Goal: Transaction & Acquisition: Obtain resource

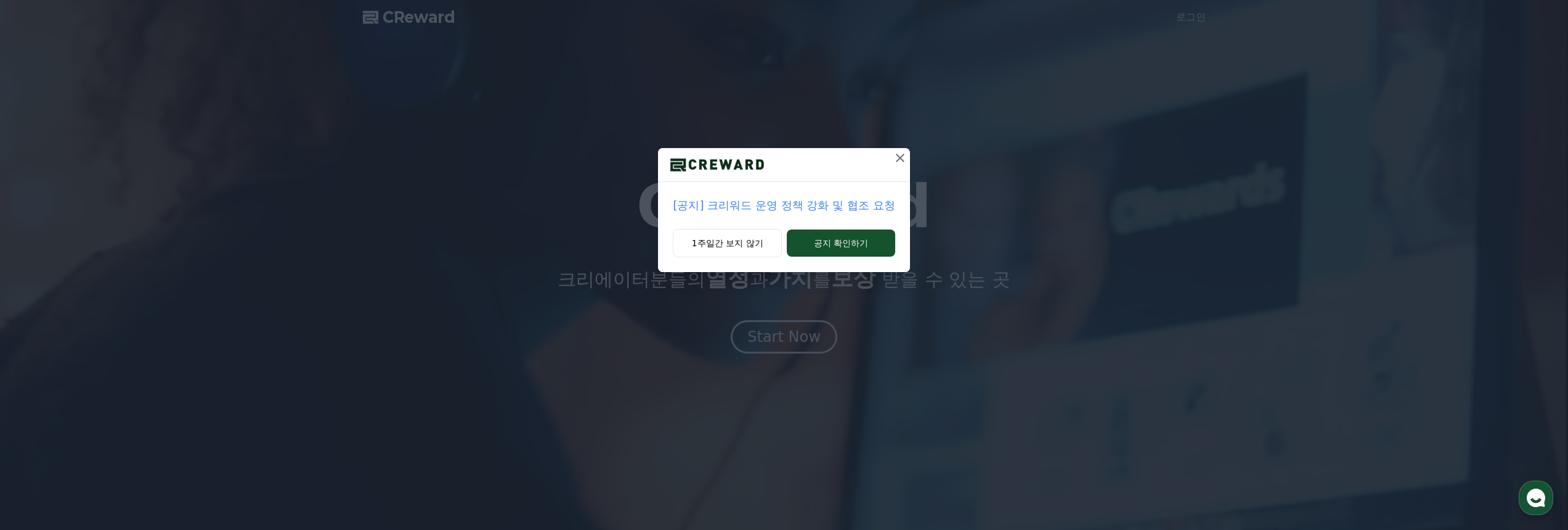
drag, startPoint x: 896, startPoint y: 157, endPoint x: 906, endPoint y: 150, distance: 12.2
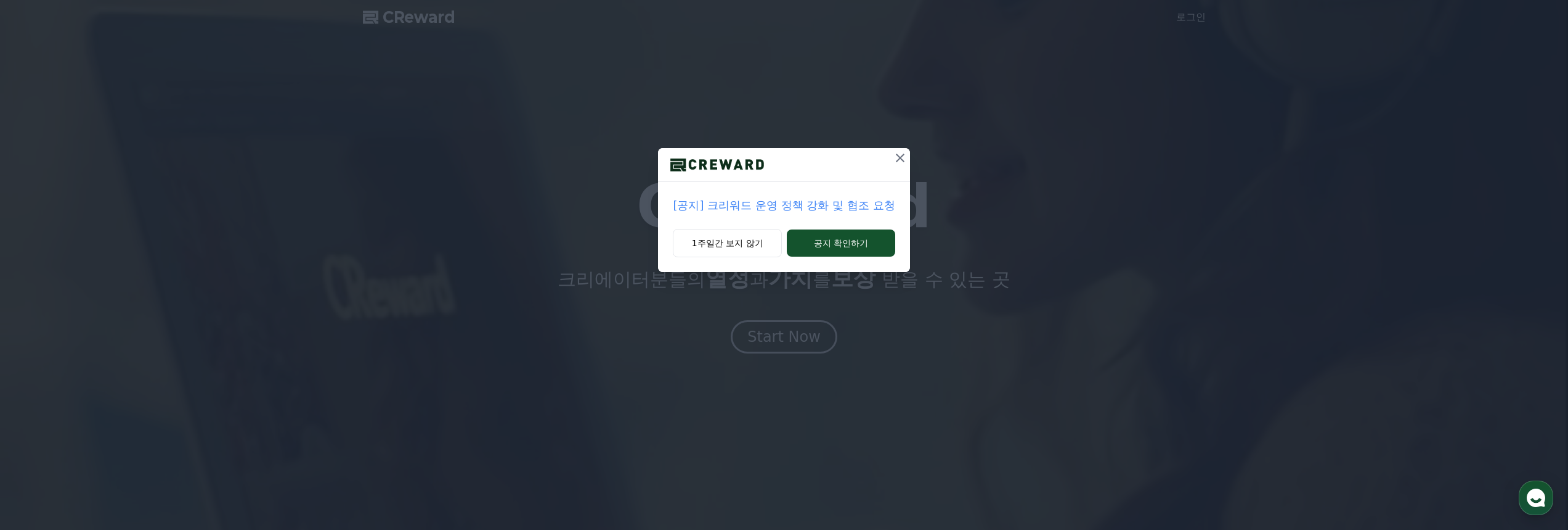
click at [901, 154] on icon at bounding box center [901, 158] width 15 height 15
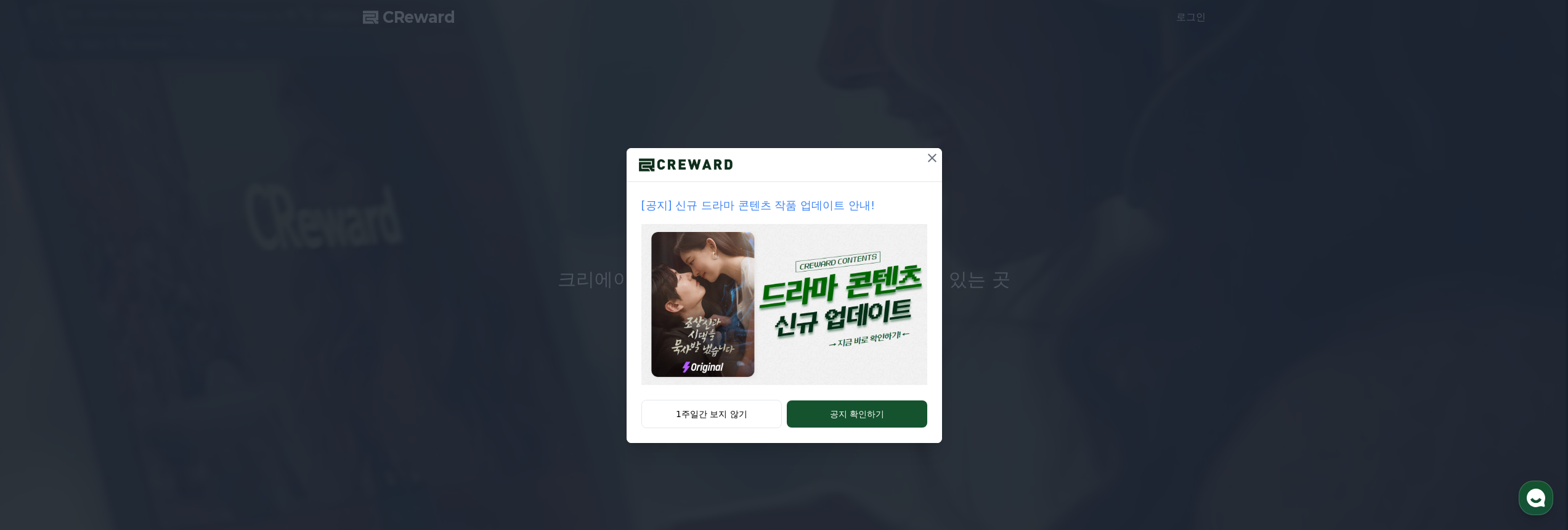
click at [929, 155] on icon at bounding box center [932, 158] width 9 height 9
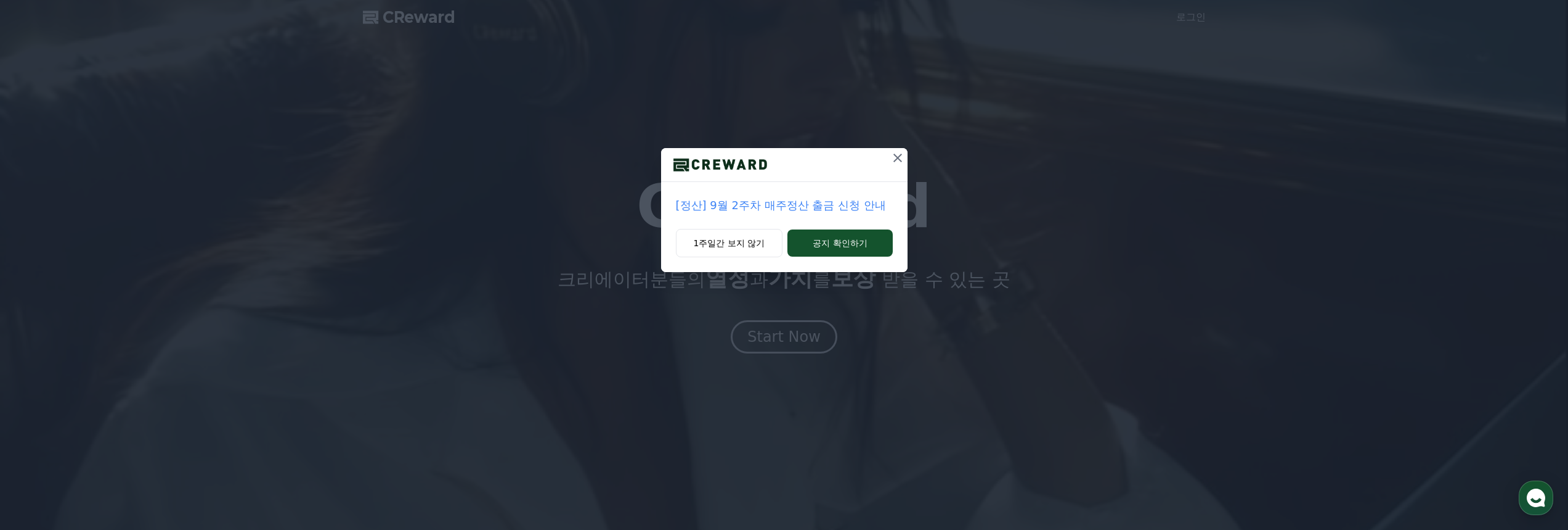
click at [896, 161] on icon at bounding box center [898, 158] width 15 height 15
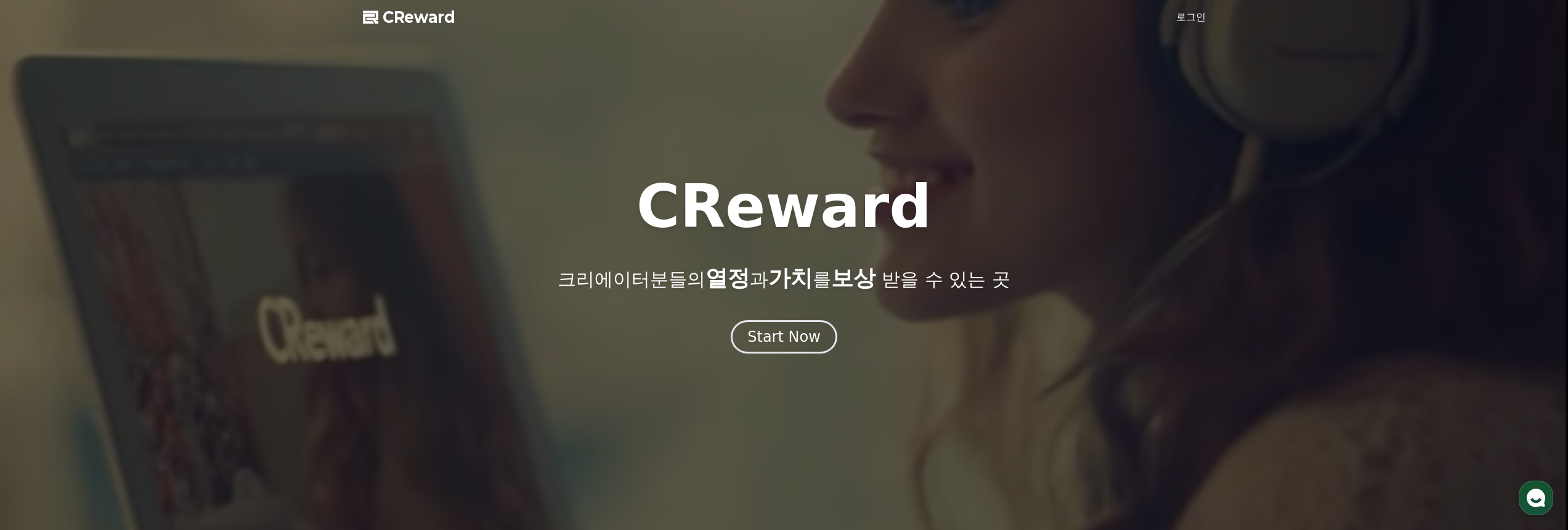
click at [1185, 21] on link "로그인" at bounding box center [1191, 17] width 29 height 15
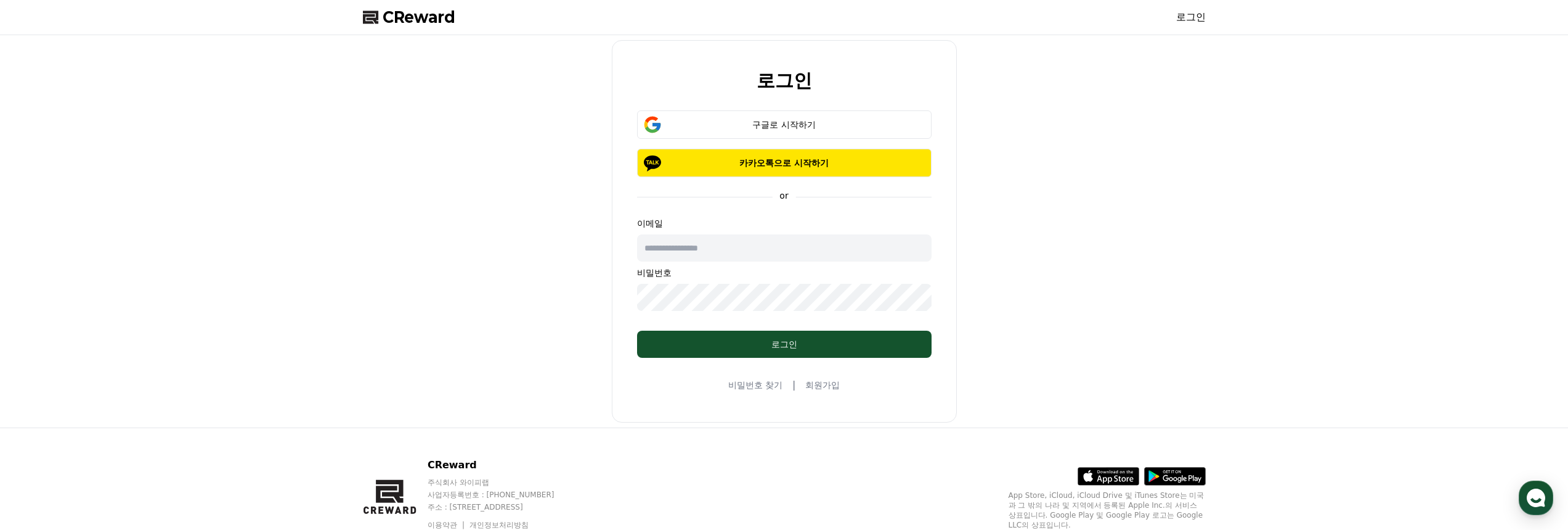
click at [815, 384] on link "회원가입" at bounding box center [822, 385] width 34 height 12
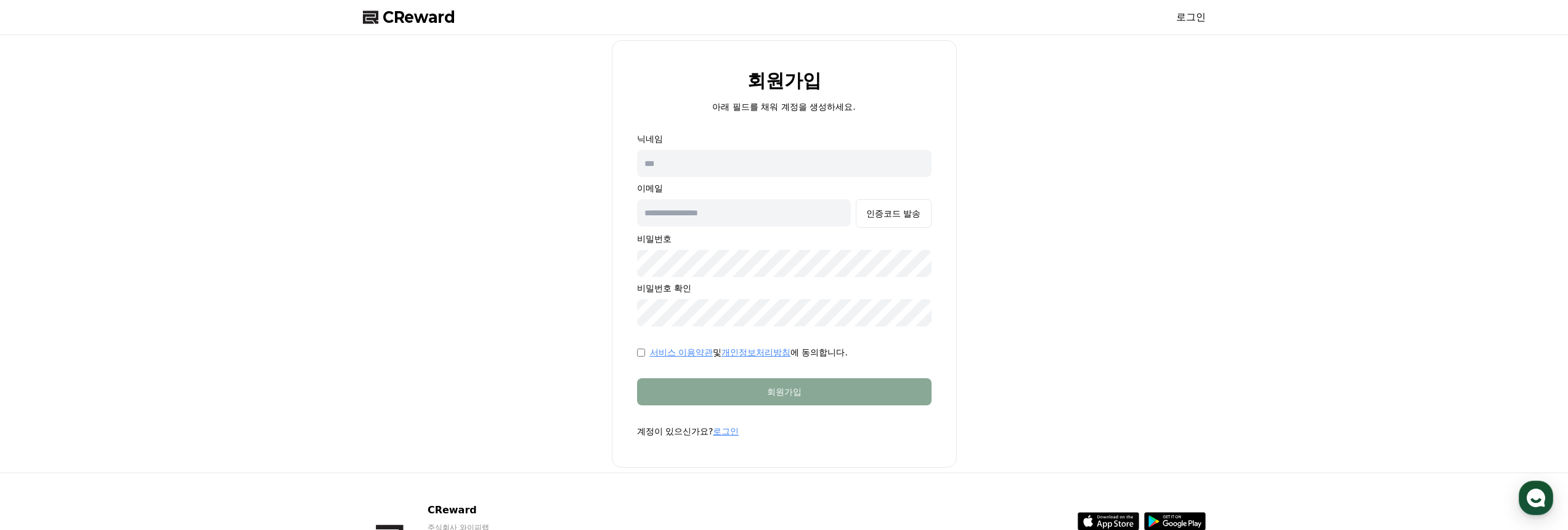
click at [785, 170] on input "text" at bounding box center [785, 163] width 295 height 27
type input "*"
type input "**"
type input "*"
type input "**********"
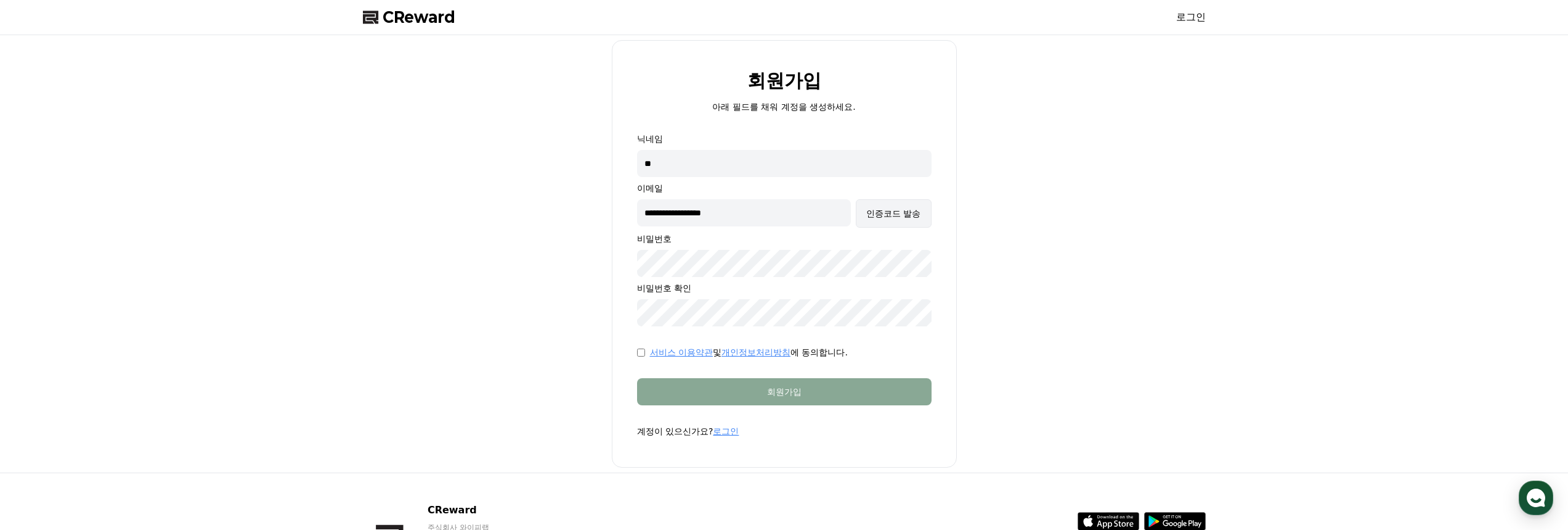
click at [887, 199] on button "인증코드 발송" at bounding box center [893, 213] width 76 height 29
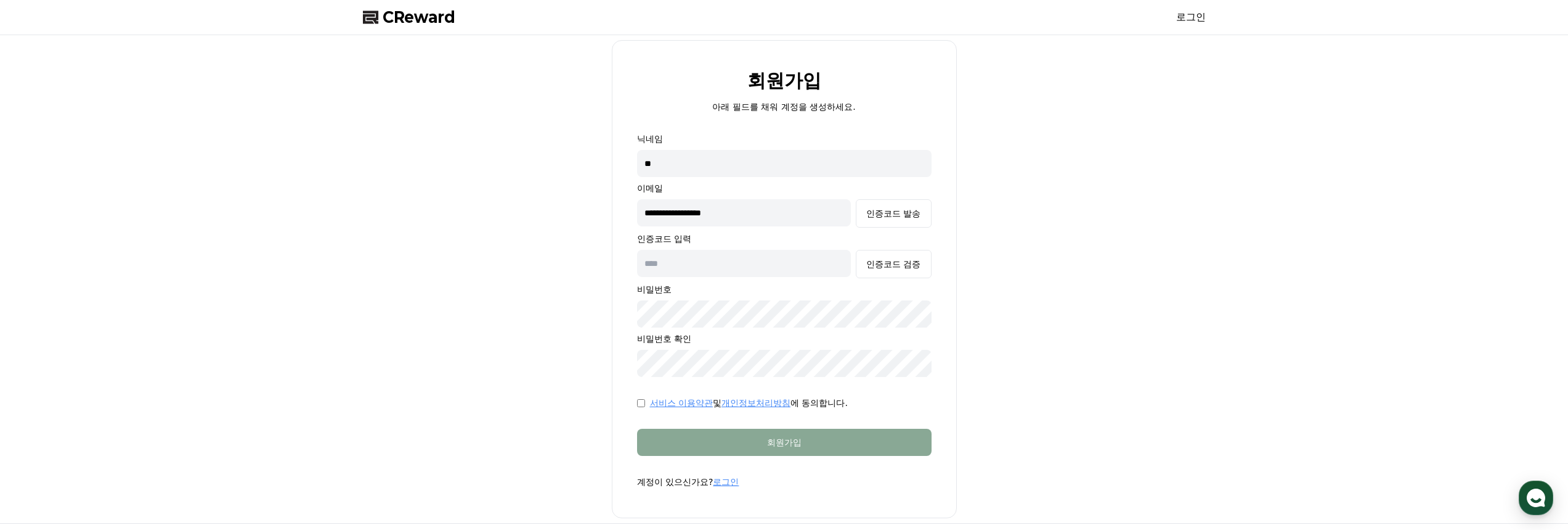
click at [737, 261] on input "text" at bounding box center [744, 263] width 214 height 27
paste input "******"
type input "******"
click at [905, 259] on div "인증코드 검증" at bounding box center [893, 264] width 54 height 12
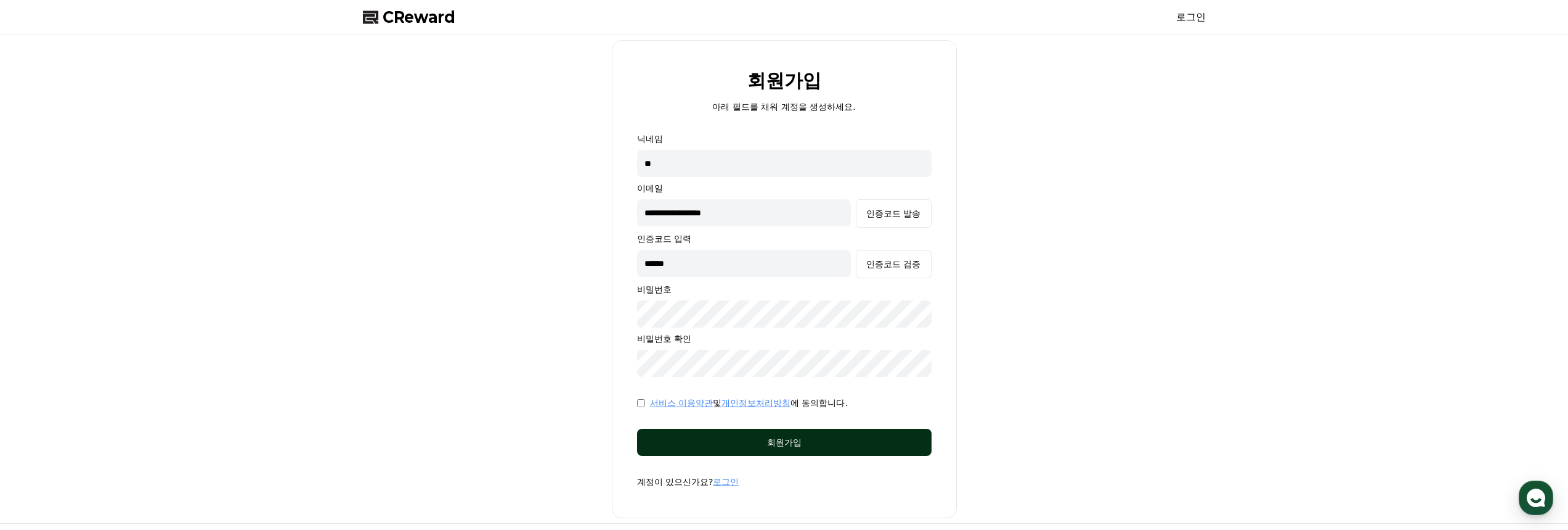
click at [774, 449] on button "회원가입" at bounding box center [785, 442] width 295 height 27
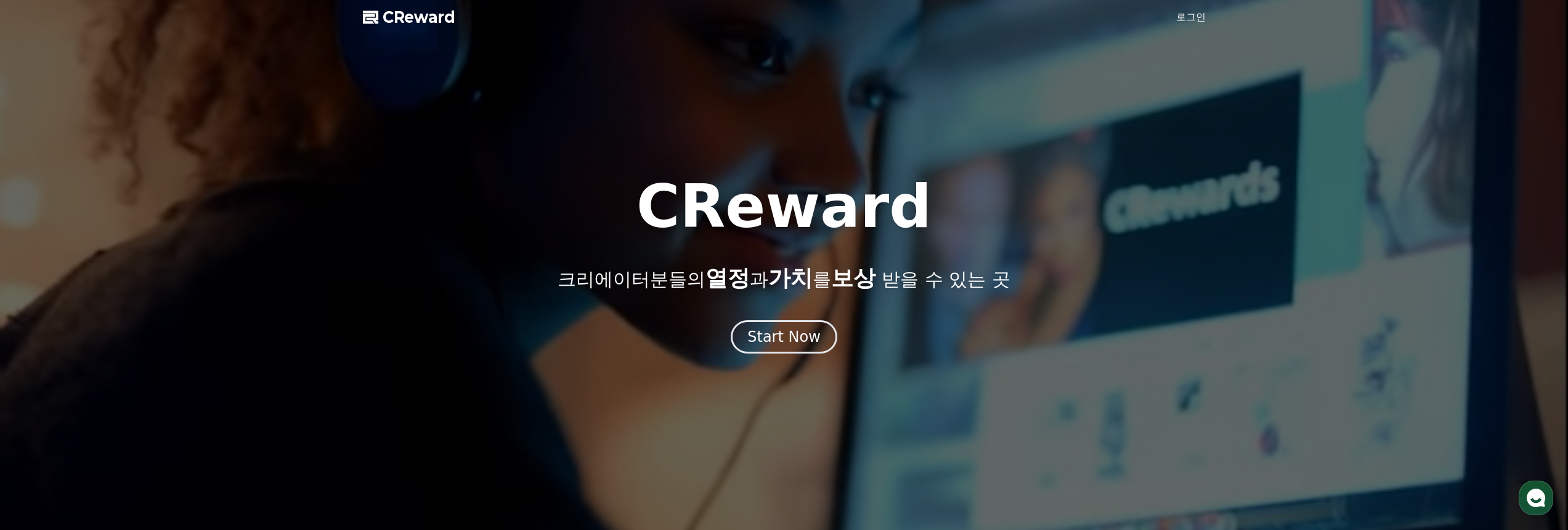
click at [1191, 20] on link "로그인" at bounding box center [1191, 17] width 29 height 15
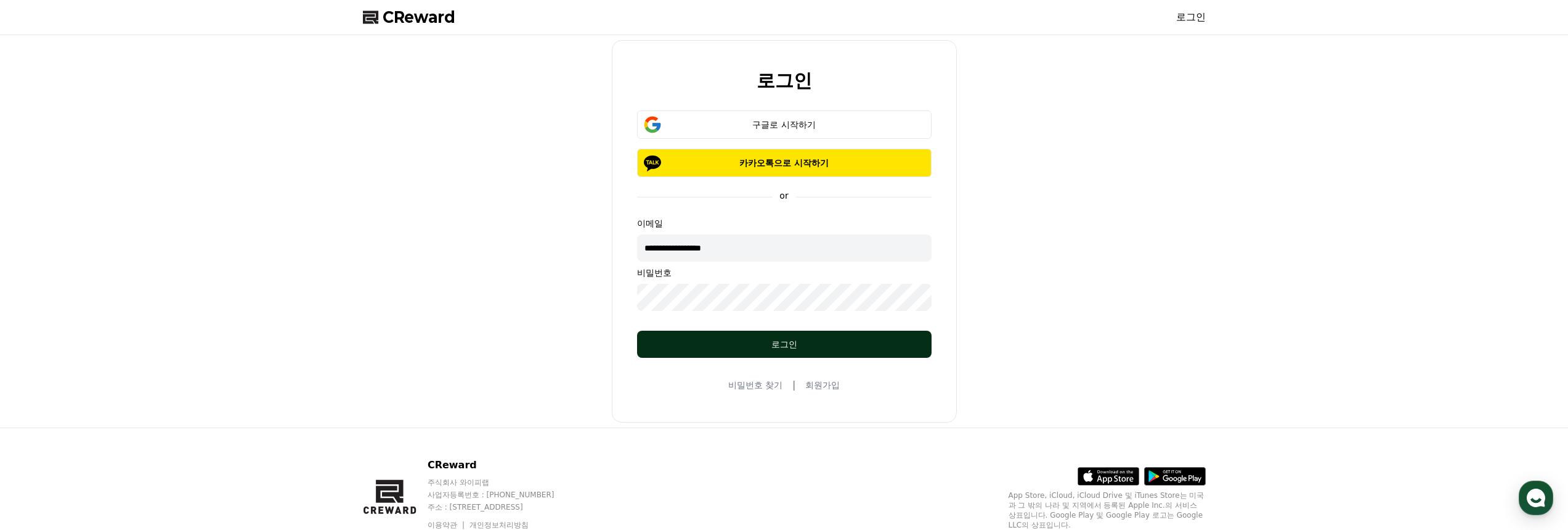
click at [801, 351] on button "로그인" at bounding box center [785, 344] width 295 height 27
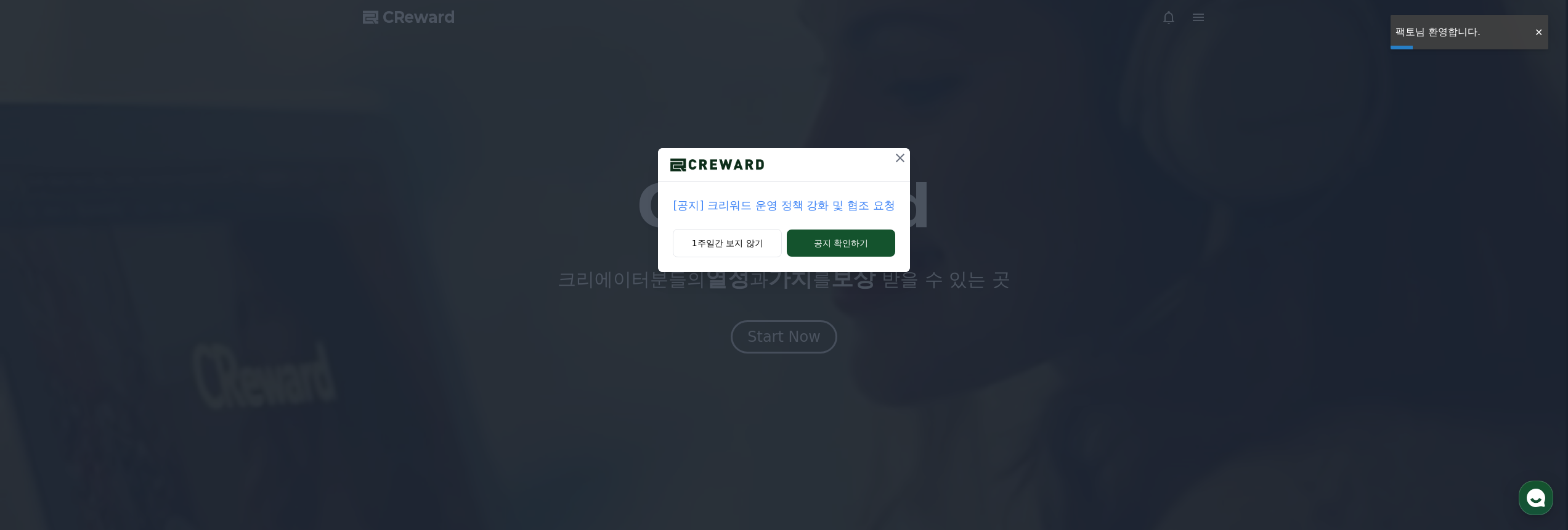
click at [897, 160] on icon at bounding box center [901, 158] width 15 height 15
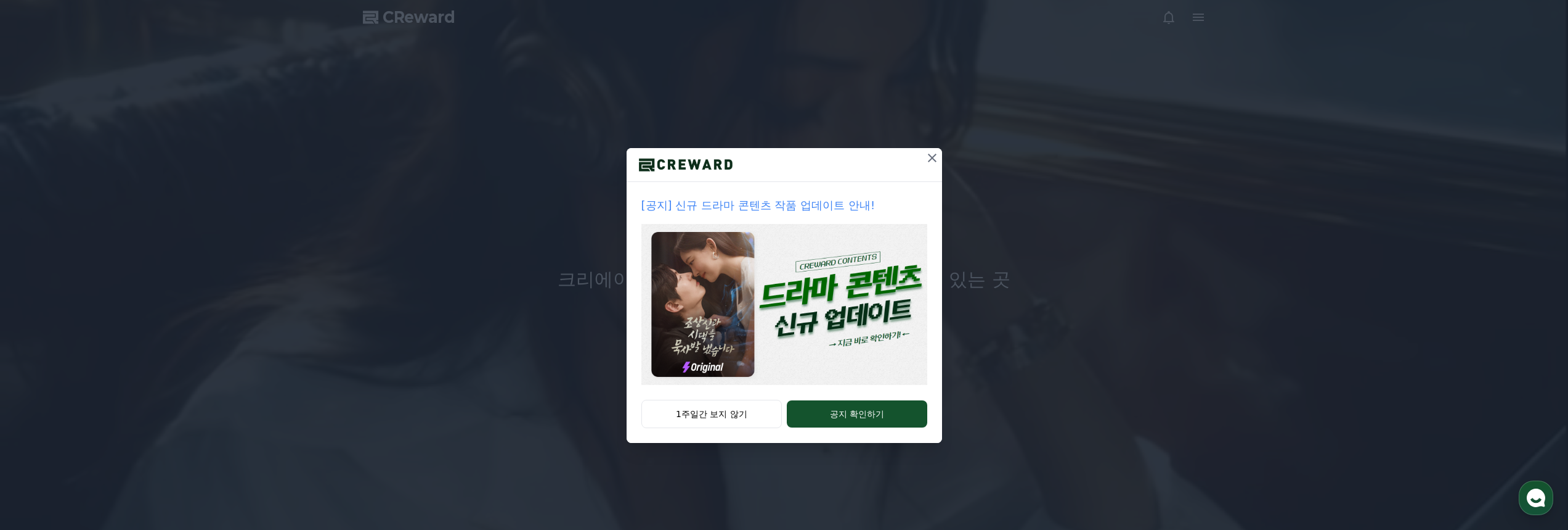
click at [937, 150] on icon at bounding box center [932, 158] width 15 height 15
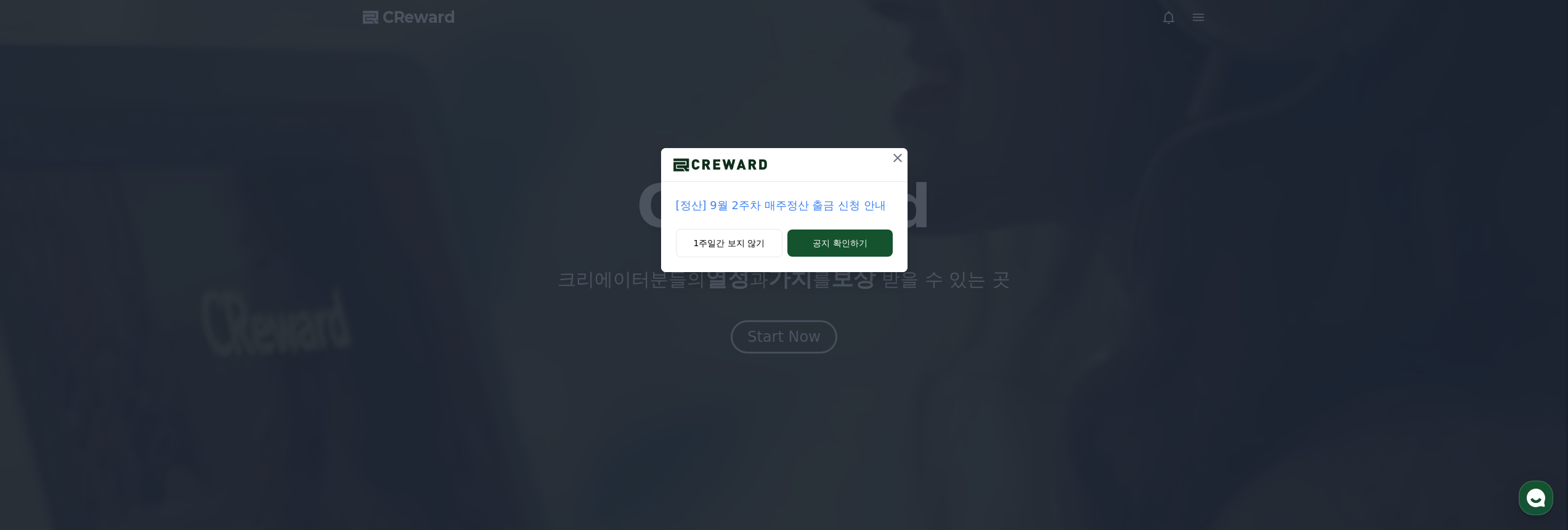
click at [890, 159] on icon at bounding box center [898, 158] width 15 height 15
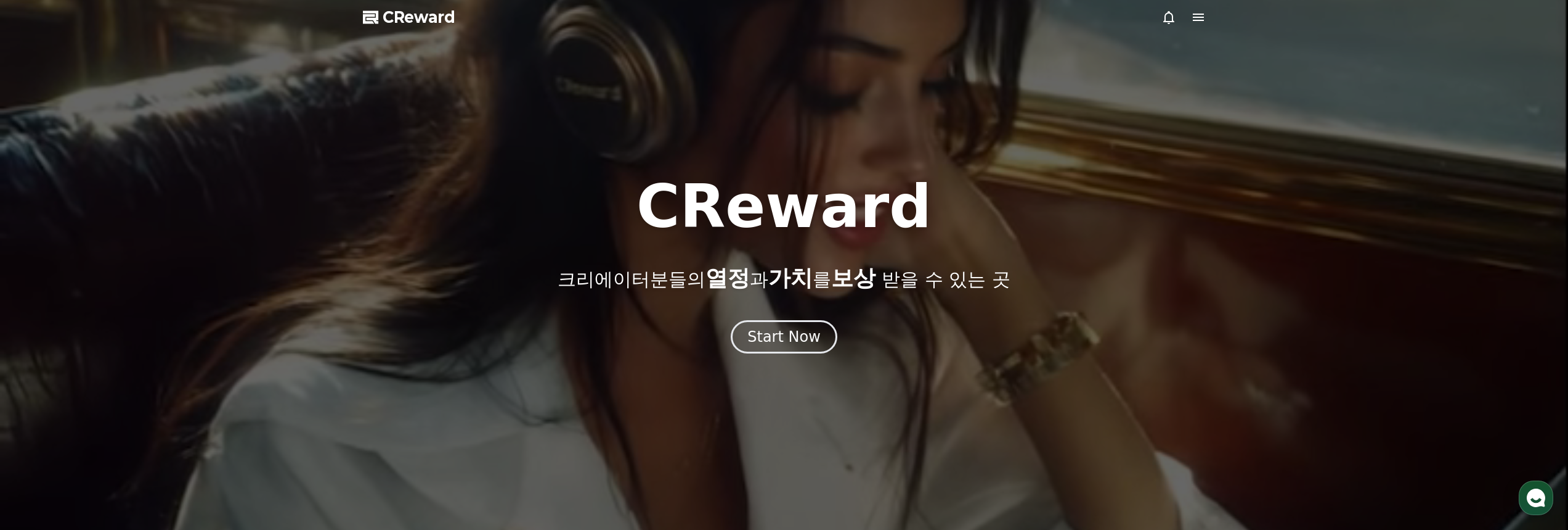
click at [1200, 13] on icon at bounding box center [1198, 17] width 15 height 15
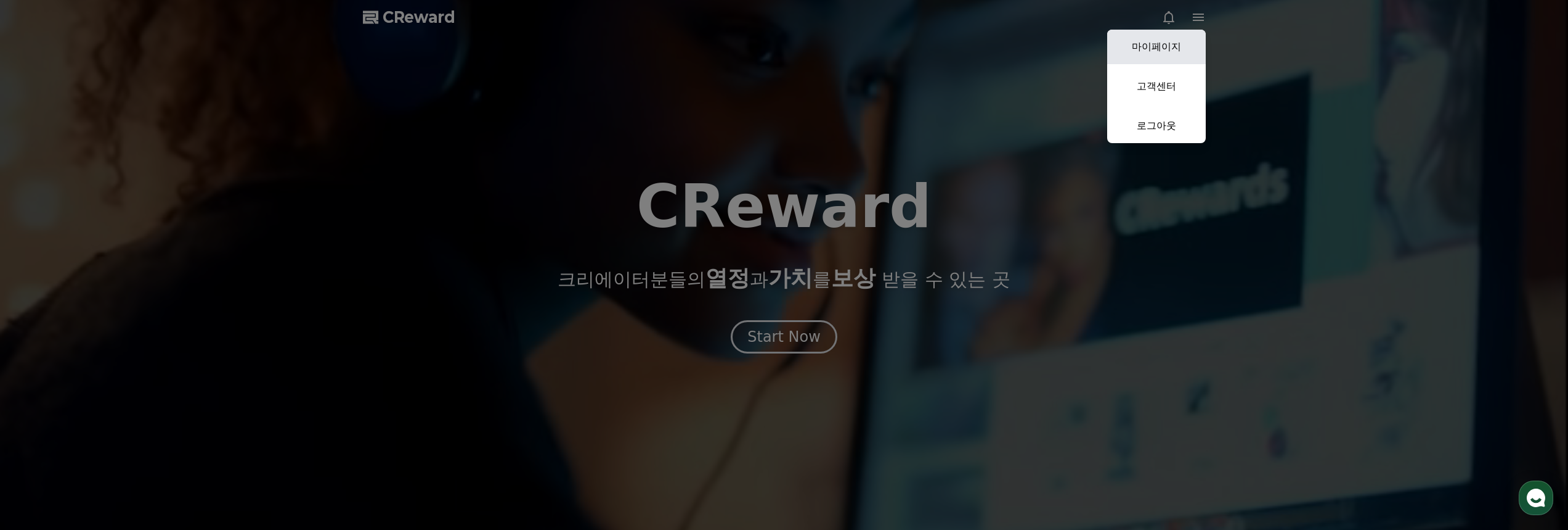
click at [1170, 48] on link "마이페이지" at bounding box center [1157, 46] width 98 height 35
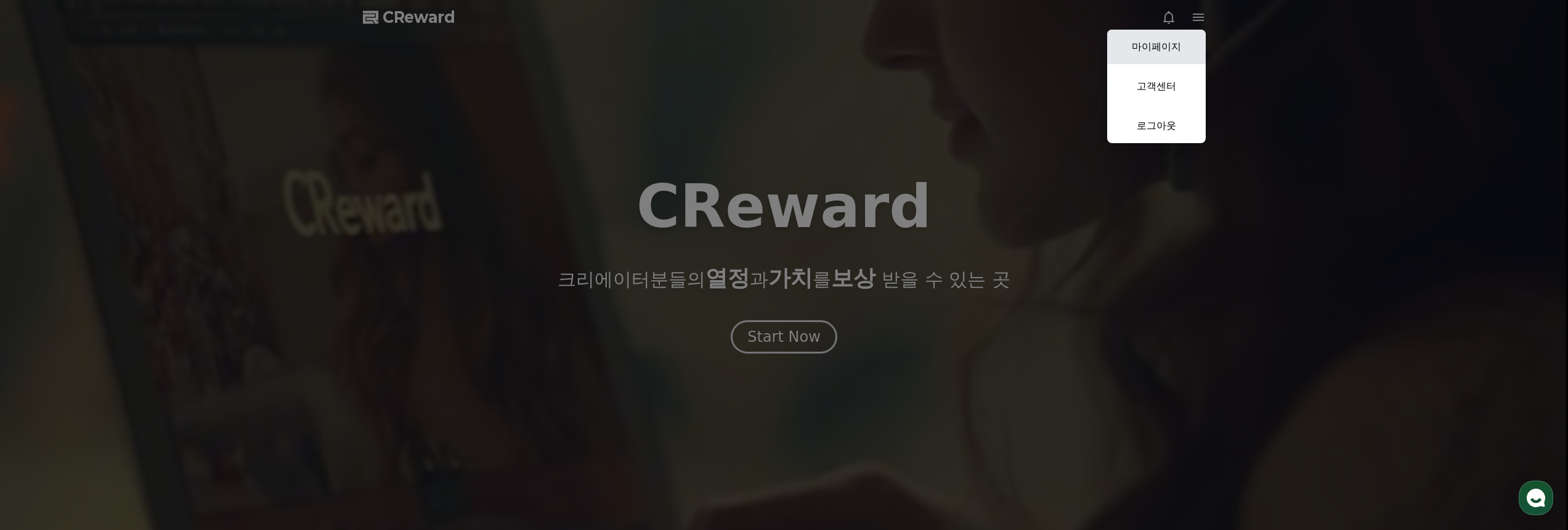
select select "**********"
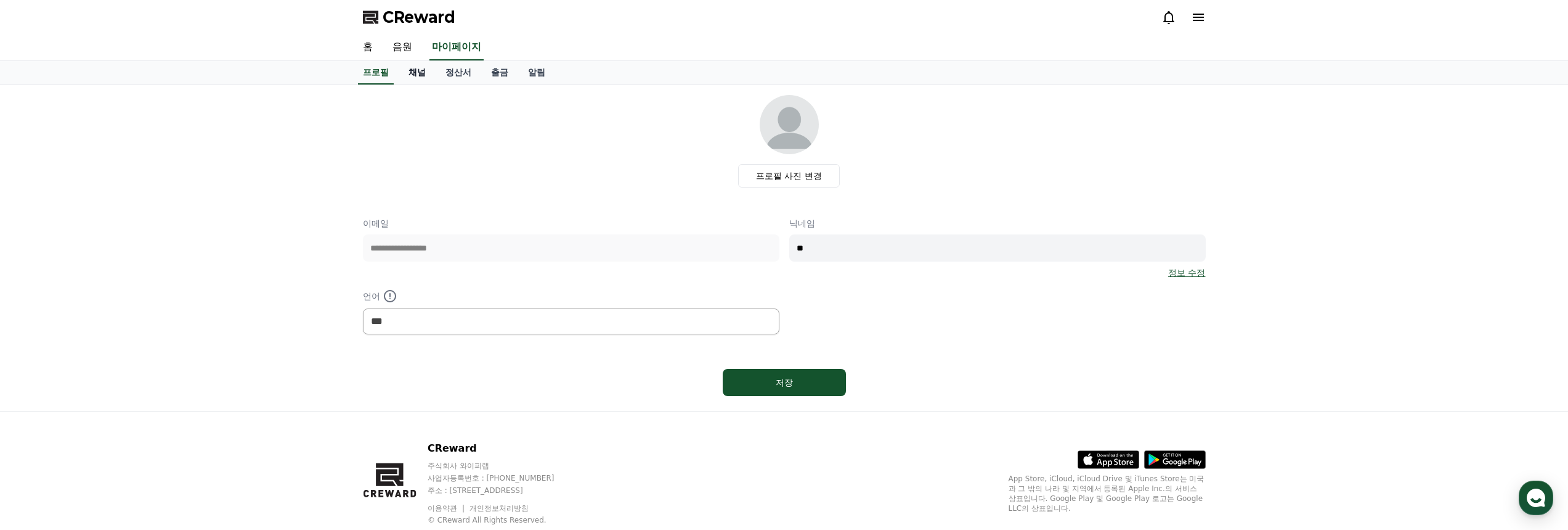
click at [425, 79] on link "채널" at bounding box center [417, 73] width 37 height 23
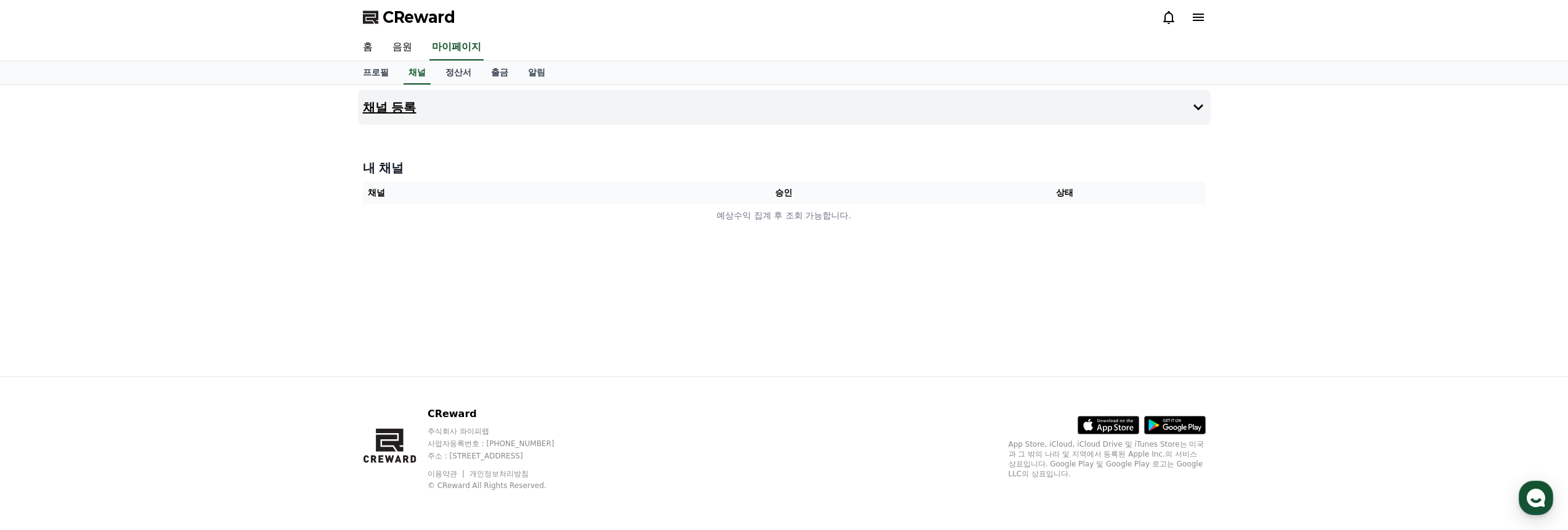
click at [632, 114] on button "채널 등록" at bounding box center [784, 107] width 853 height 35
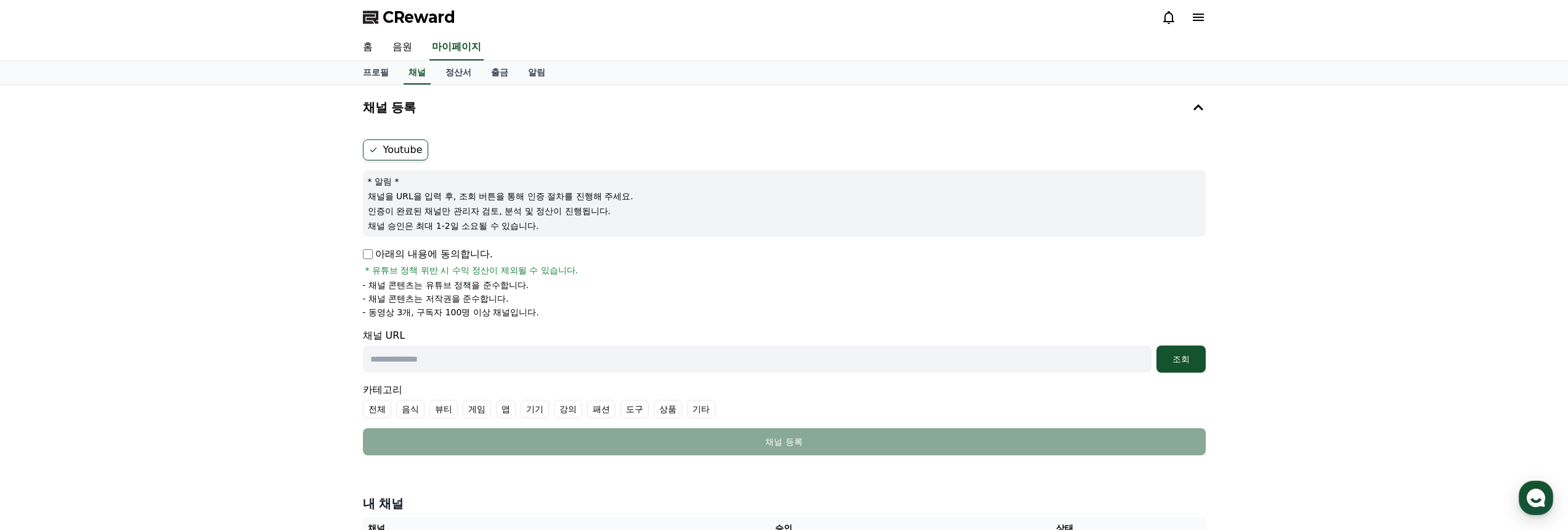
click at [398, 153] on label "Youtube" at bounding box center [395, 150] width 65 height 21
click at [437, 195] on p "채널을 URL을 입력 후, 조회 버튼을 통해 인증 절차를 진행해 주세요." at bounding box center [785, 196] width 833 height 12
click at [367, 260] on p "아래의 내용에 동의합니다." at bounding box center [428, 254] width 130 height 15
click at [459, 333] on div "채널 URL 조회" at bounding box center [784, 350] width 843 height 44
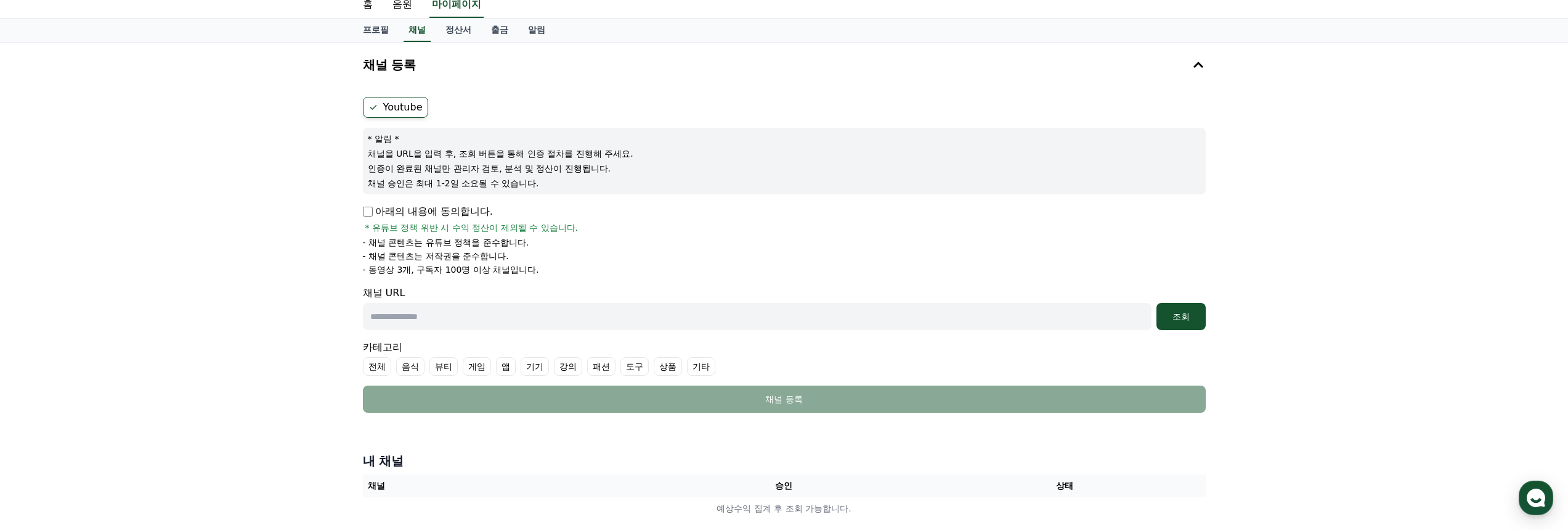
scroll to position [62, 0]
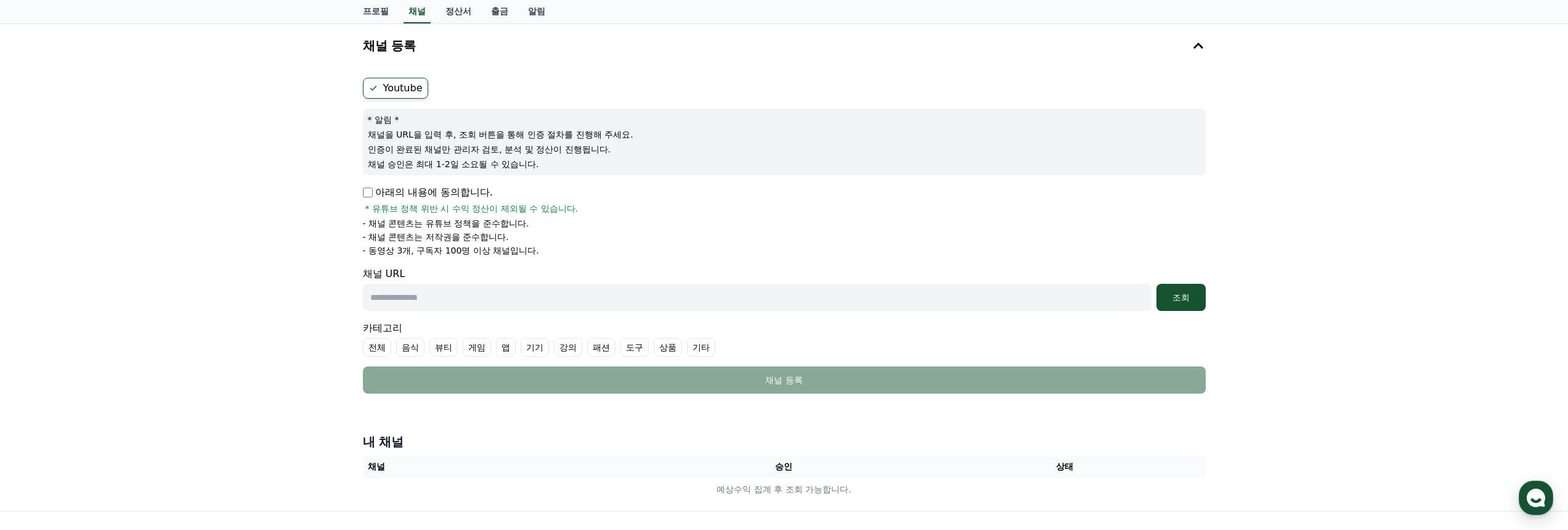
click at [461, 297] on input "text" at bounding box center [758, 297] width 789 height 27
click at [470, 292] on input "text" at bounding box center [758, 297] width 789 height 27
paste input "**********"
type input "**********"
click at [1199, 294] on div "조회" at bounding box center [1182, 297] width 40 height 12
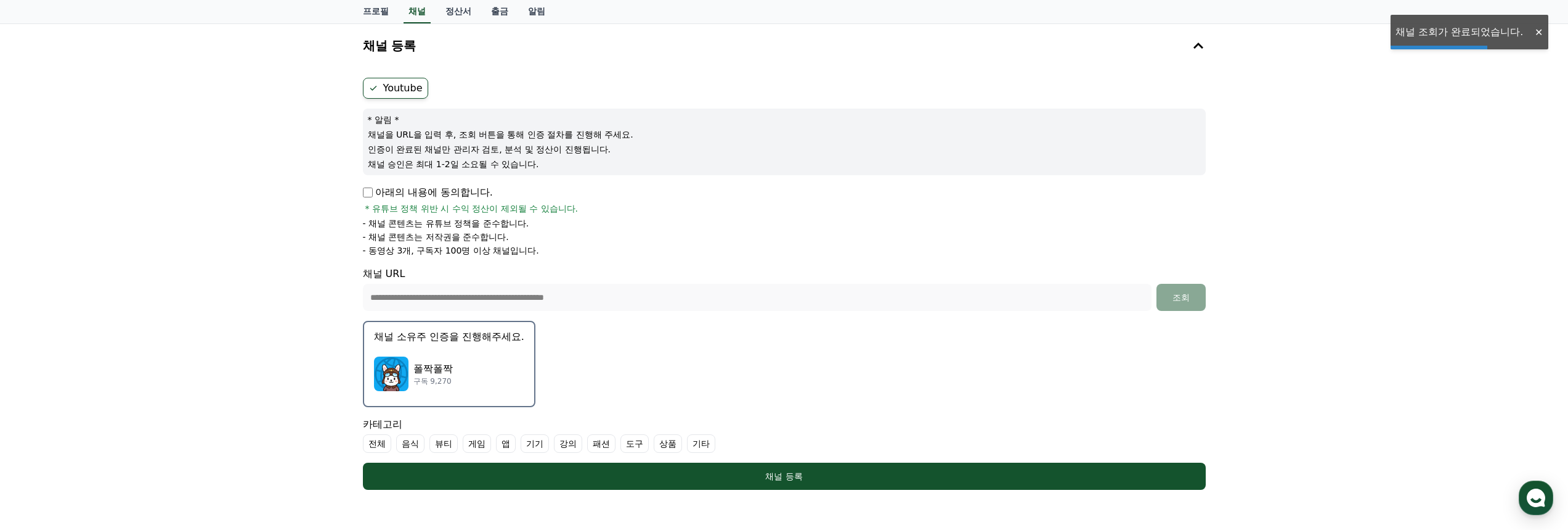
click at [443, 371] on p "폴짝폴짝" at bounding box center [433, 369] width 40 height 15
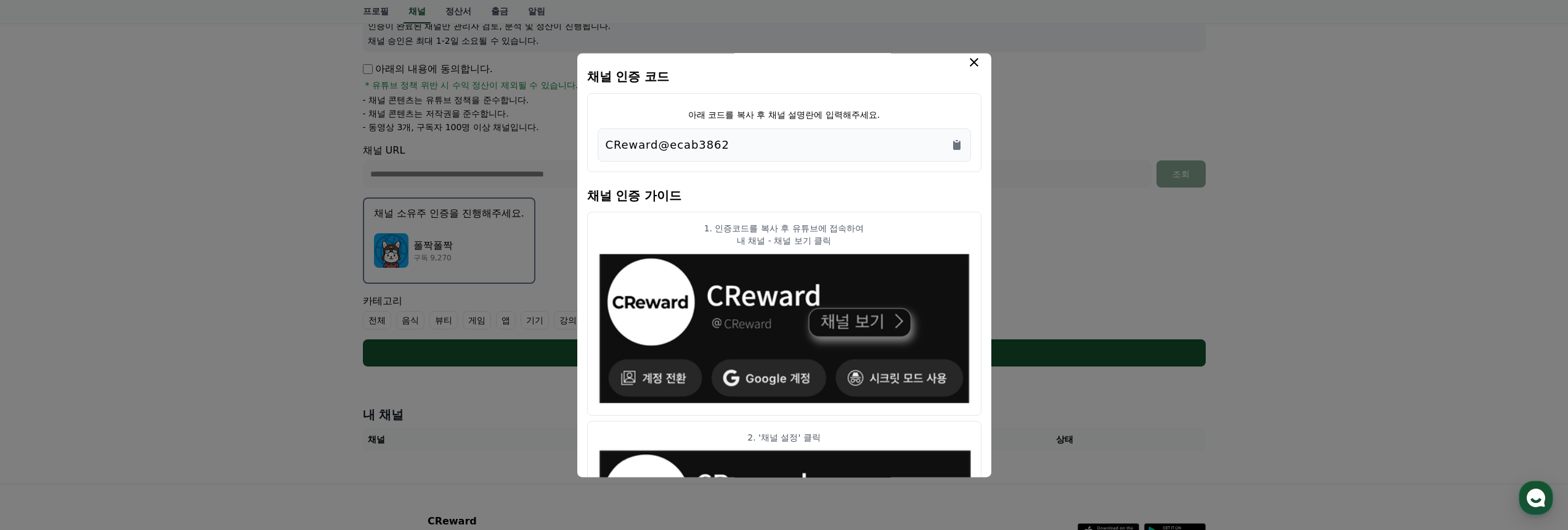
scroll to position [0, 0]
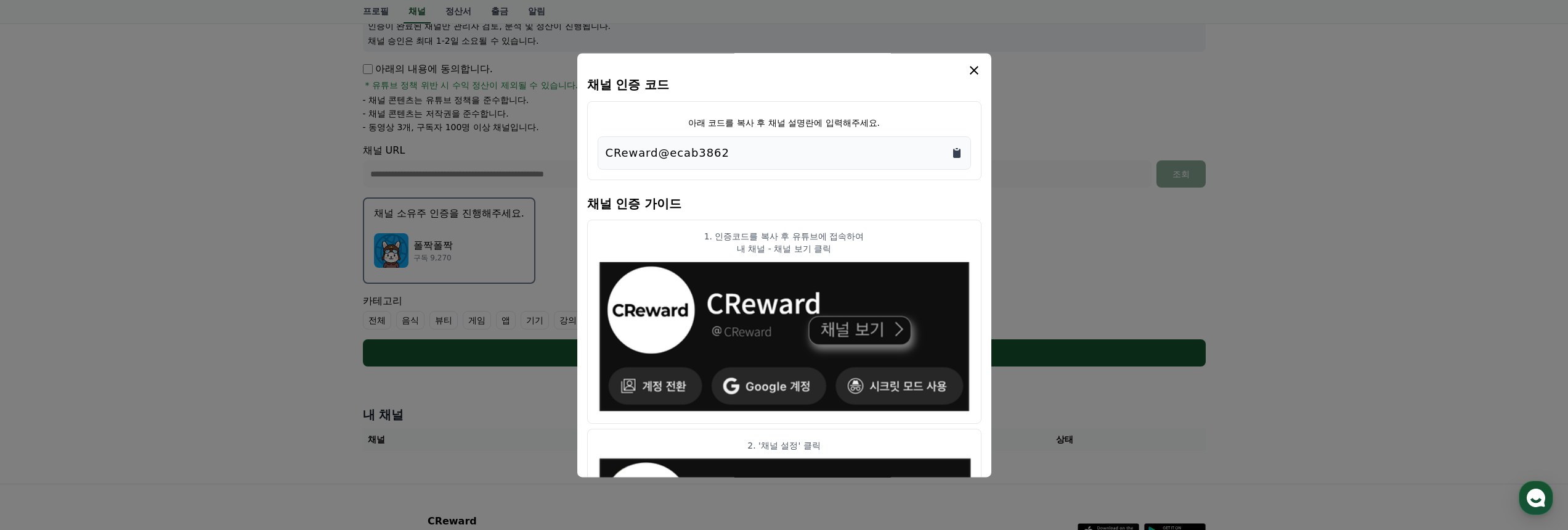
click at [959, 150] on icon "Copy to clipboard" at bounding box center [957, 153] width 7 height 10
click at [978, 68] on icon "modal" at bounding box center [974, 70] width 15 height 15
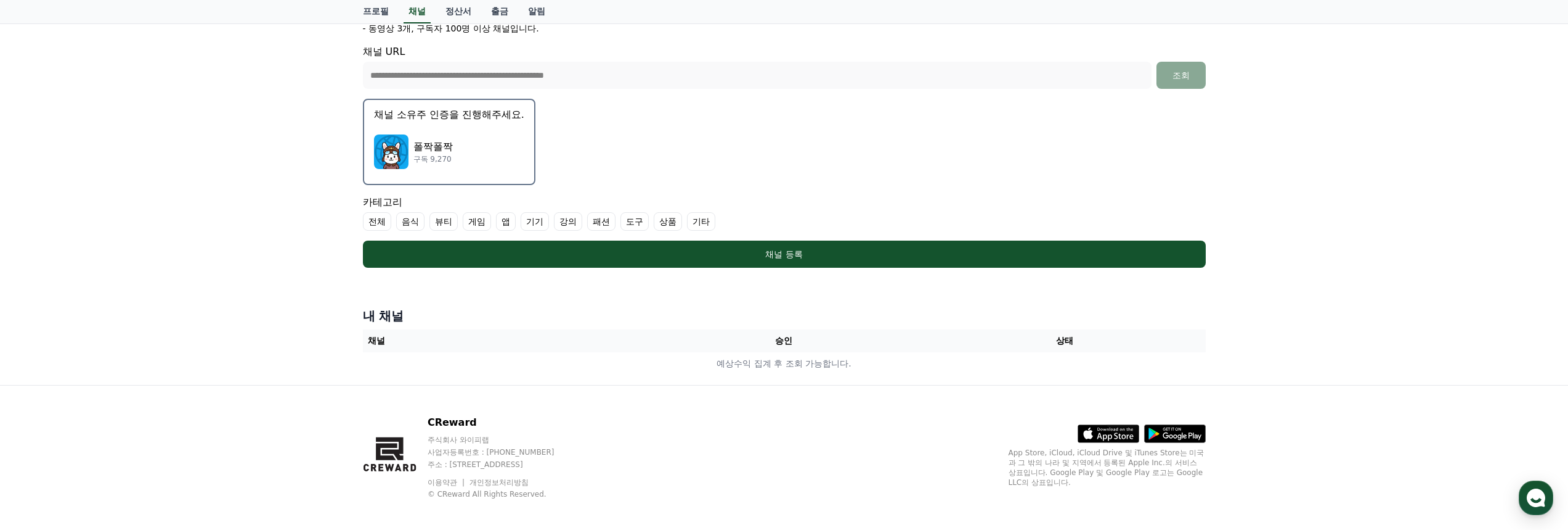
scroll to position [292, 0]
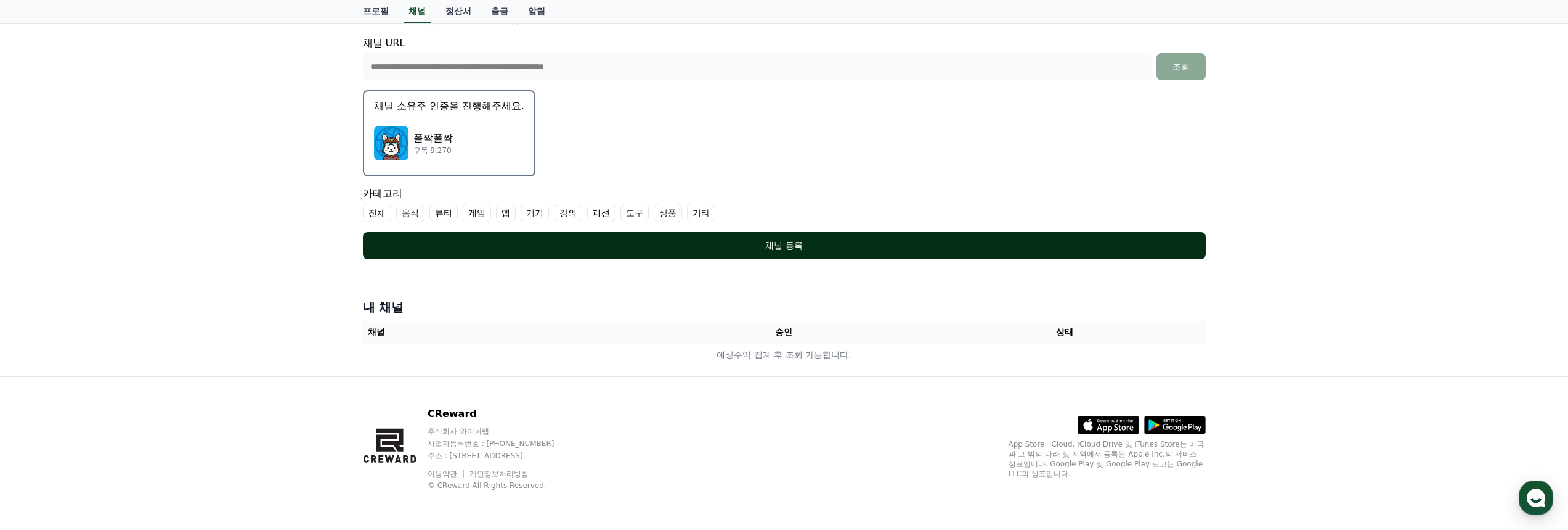
click at [695, 242] on div "채널 등록" at bounding box center [785, 245] width 794 height 12
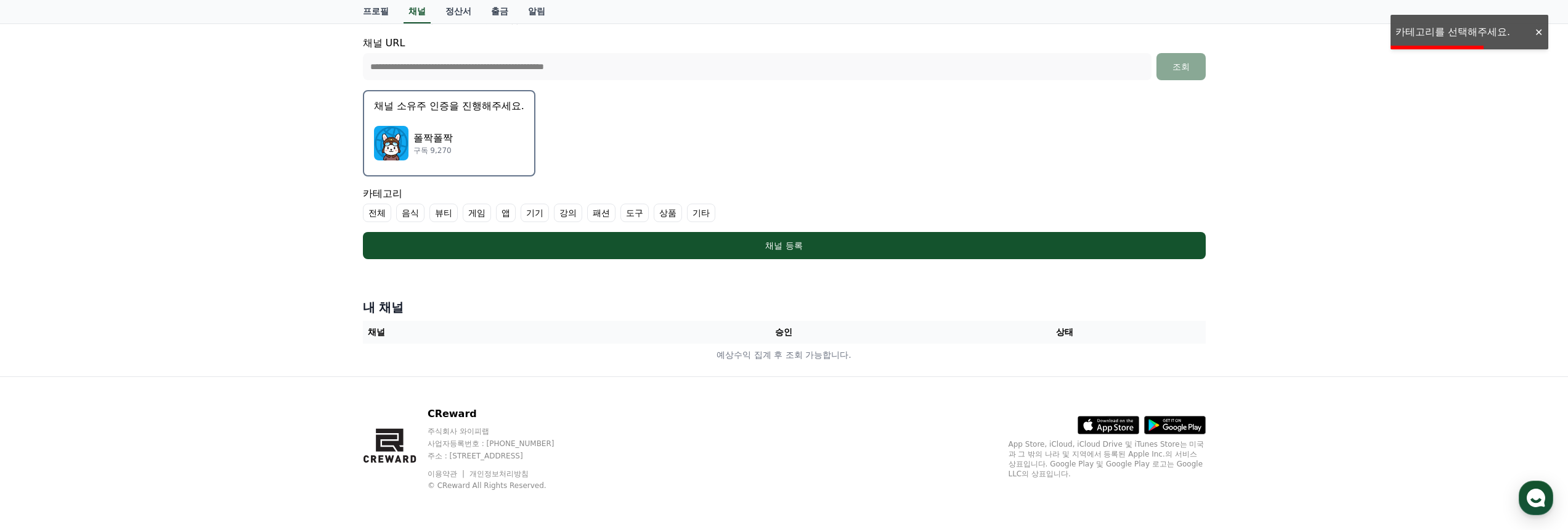
click at [710, 214] on label "기타" at bounding box center [701, 212] width 29 height 18
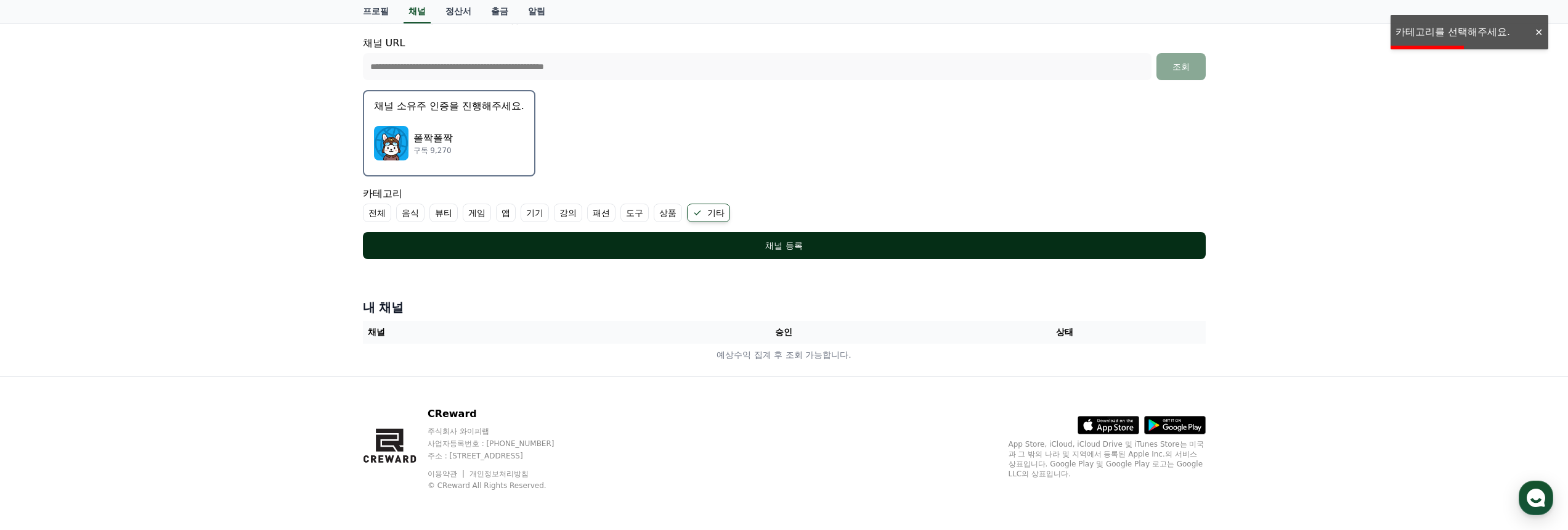
click at [723, 243] on div "채널 등록" at bounding box center [785, 245] width 794 height 12
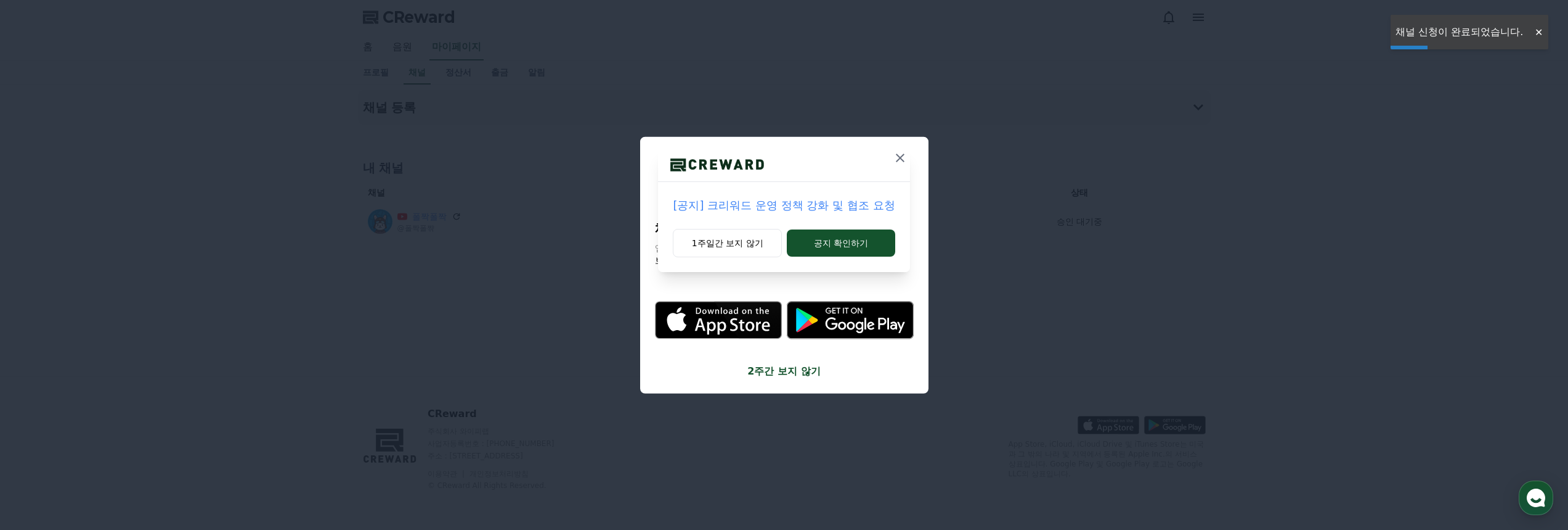
click at [897, 154] on icon at bounding box center [901, 158] width 15 height 15
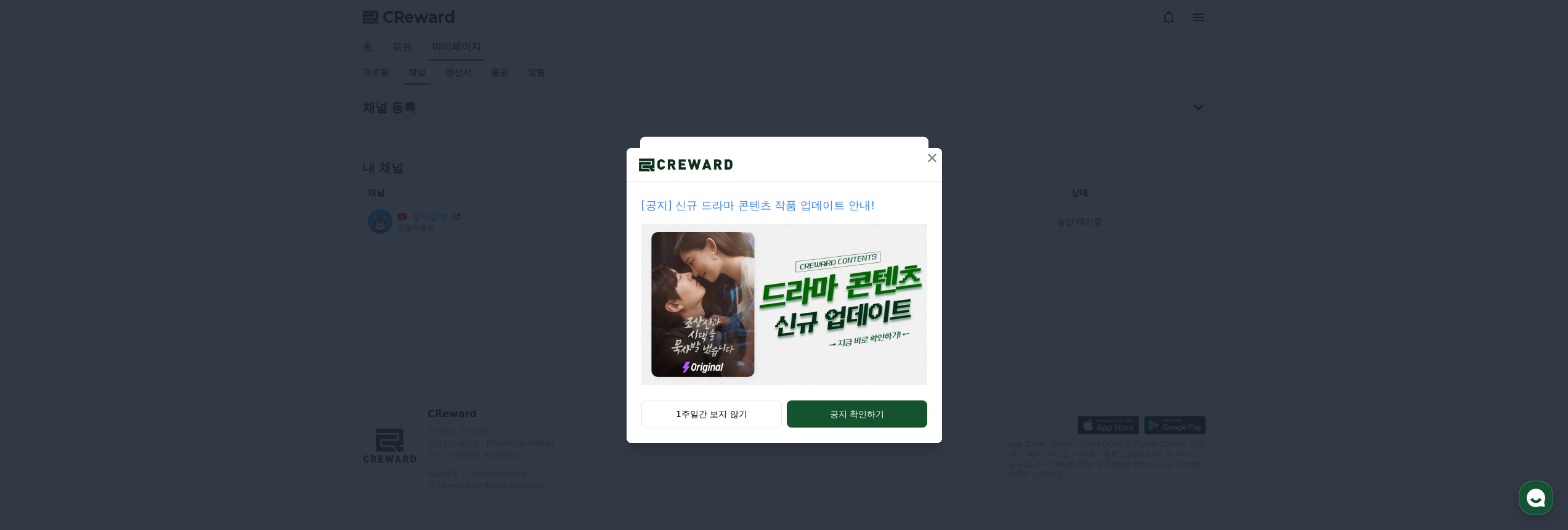
click at [933, 153] on icon at bounding box center [932, 158] width 15 height 15
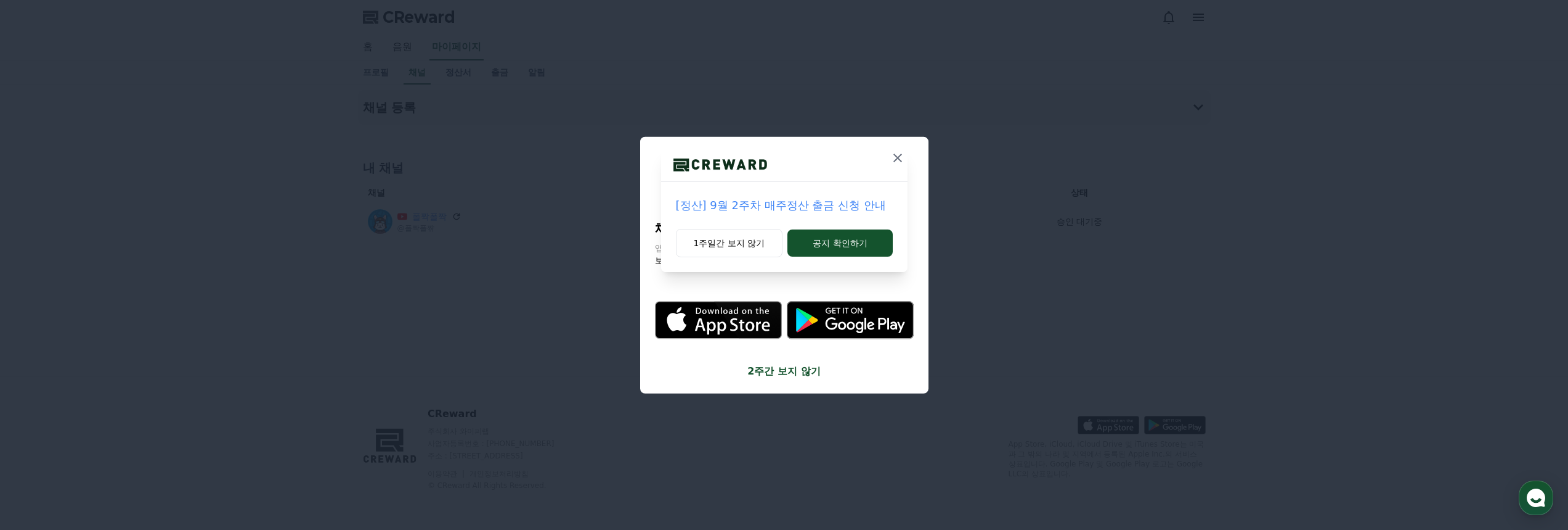
click at [898, 153] on icon at bounding box center [898, 158] width 15 height 15
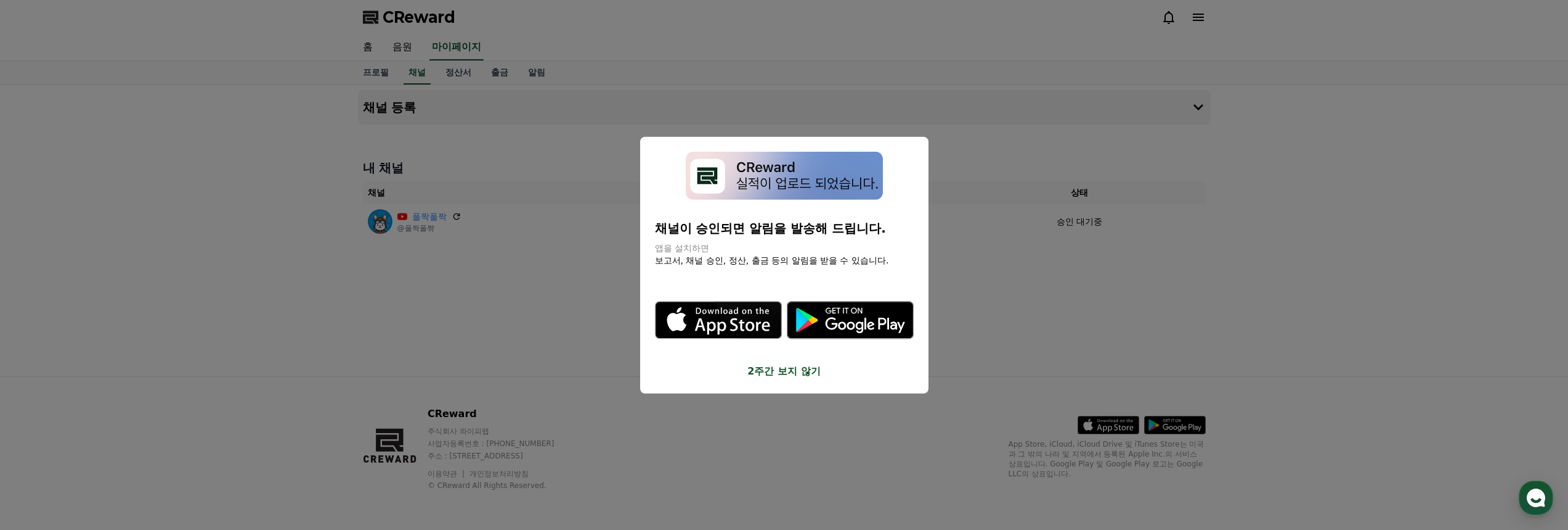
click at [1059, 269] on button "close modal" at bounding box center [784, 265] width 1568 height 530
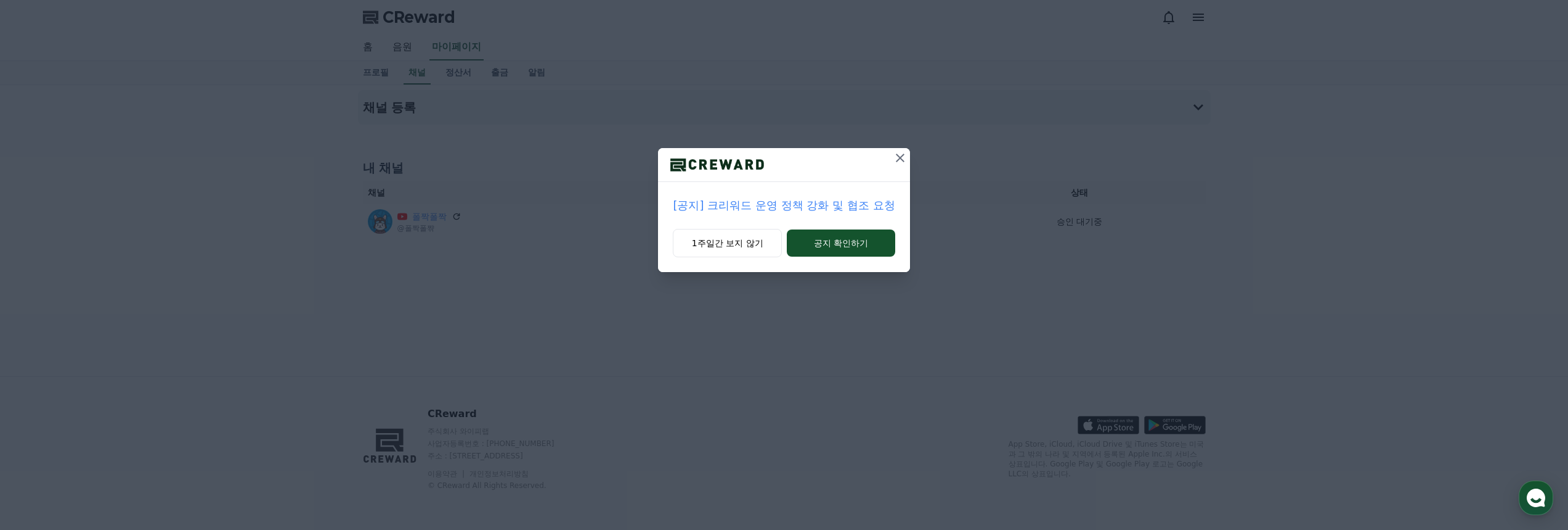
drag, startPoint x: 0, startPoint y: 0, endPoint x: 897, endPoint y: 160, distance: 911.2
click at [897, 160] on icon at bounding box center [901, 158] width 15 height 15
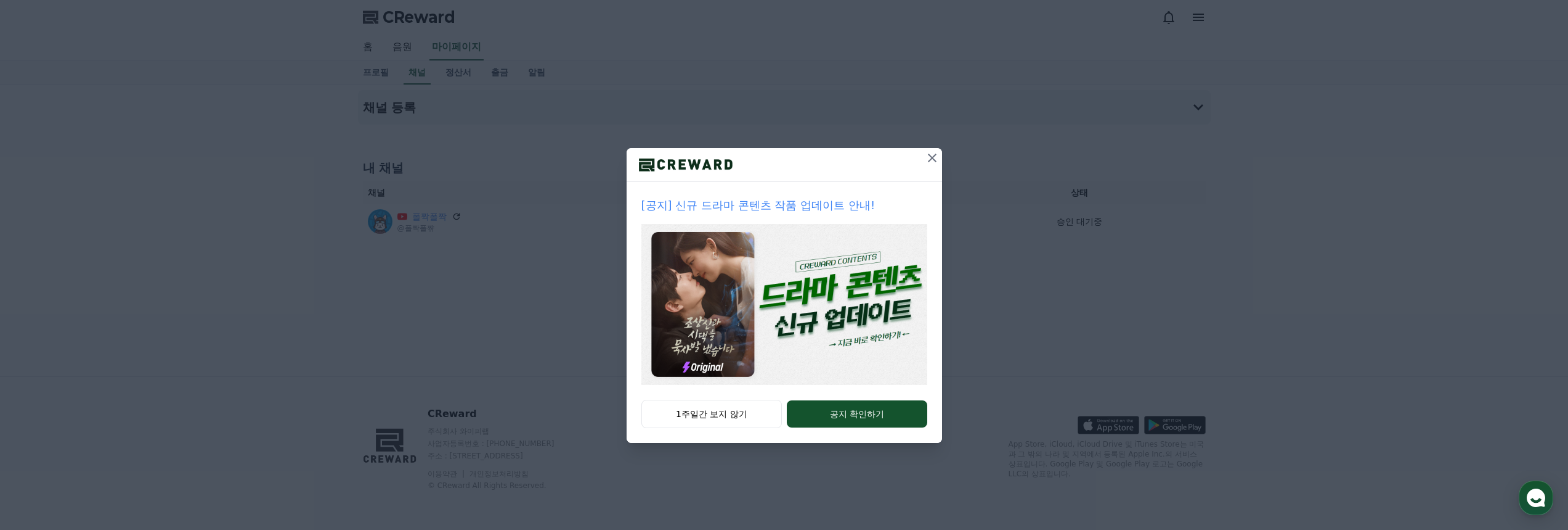
click at [933, 157] on icon at bounding box center [932, 158] width 9 height 9
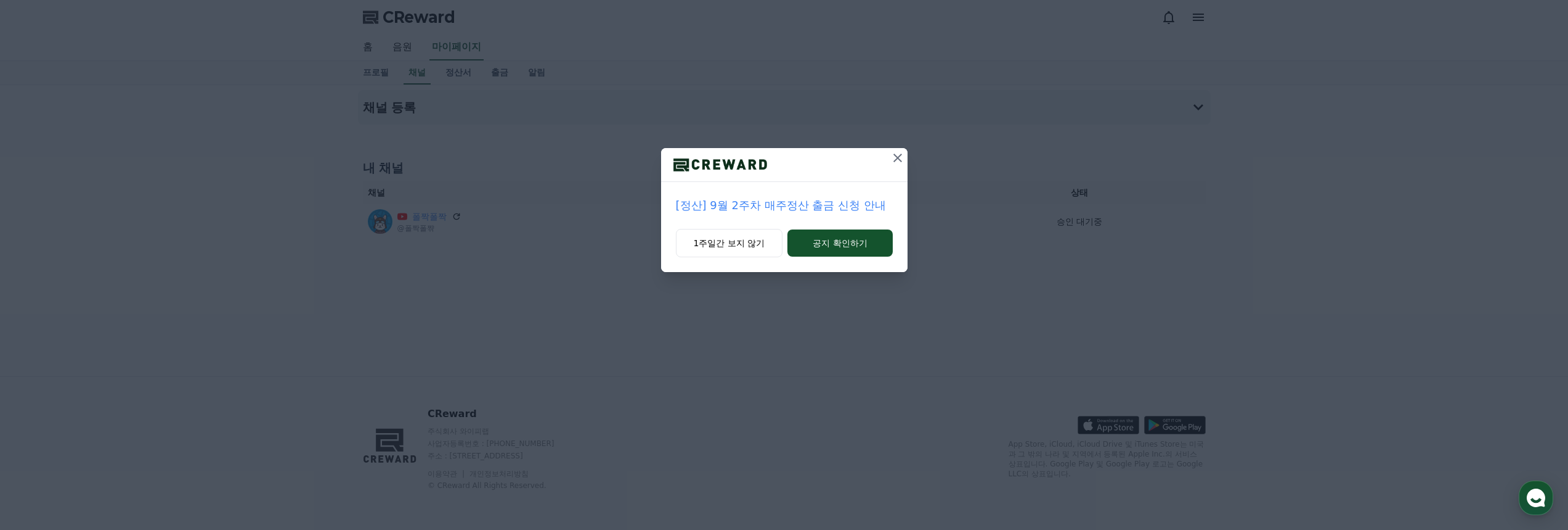
drag, startPoint x: 411, startPoint y: 57, endPoint x: 405, endPoint y: 54, distance: 6.7
click at [409, 57] on div "[정산] 9월 2주차 매주정산 출금 신청 안내 1주일간 보지 않기 공지 확인하기" at bounding box center [784, 145] width 1568 height 291
drag, startPoint x: 403, startPoint y: 51, endPoint x: 808, endPoint y: 184, distance: 426.3
click at [415, 52] on div "[정산] 9월 2주차 매주정산 출금 신청 안내 1주일간 보지 않기 공지 확인하기" at bounding box center [784, 145] width 1568 height 291
click at [739, 244] on button "1주일간 보지 않기" at bounding box center [730, 243] width 107 height 29
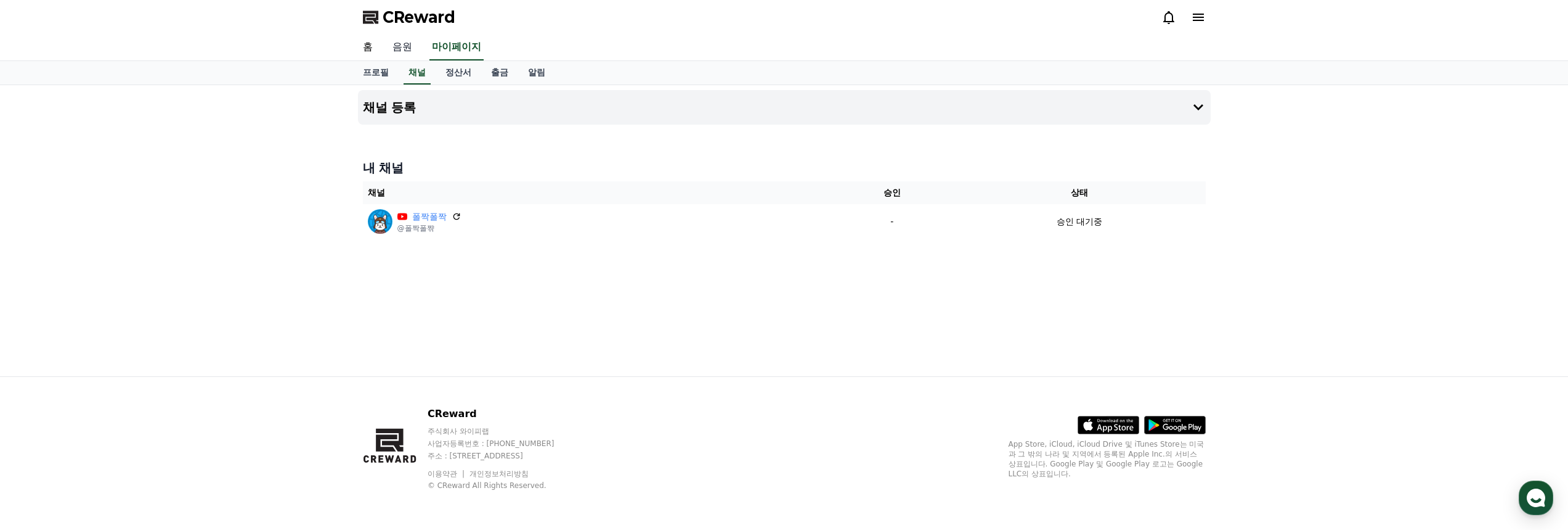
click at [419, 48] on div "홈 음원 마이페이지" at bounding box center [784, 47] width 862 height 26
click at [409, 48] on link "음원" at bounding box center [403, 47] width 40 height 26
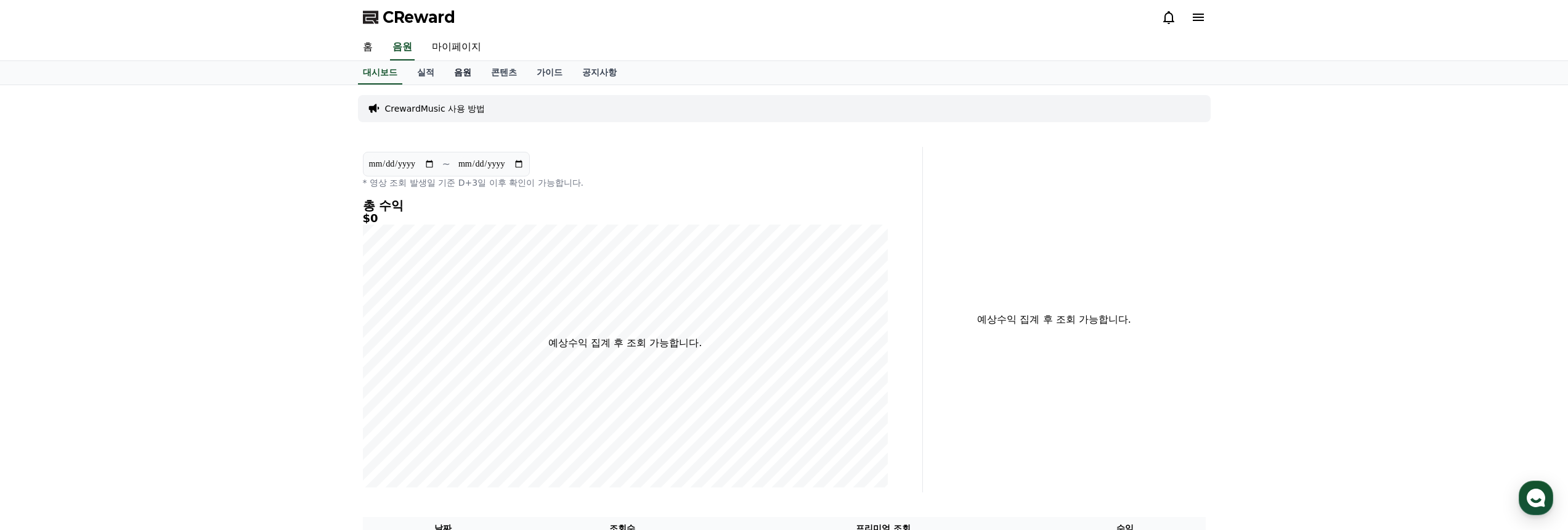
click at [466, 70] on link "음원" at bounding box center [463, 73] width 37 height 23
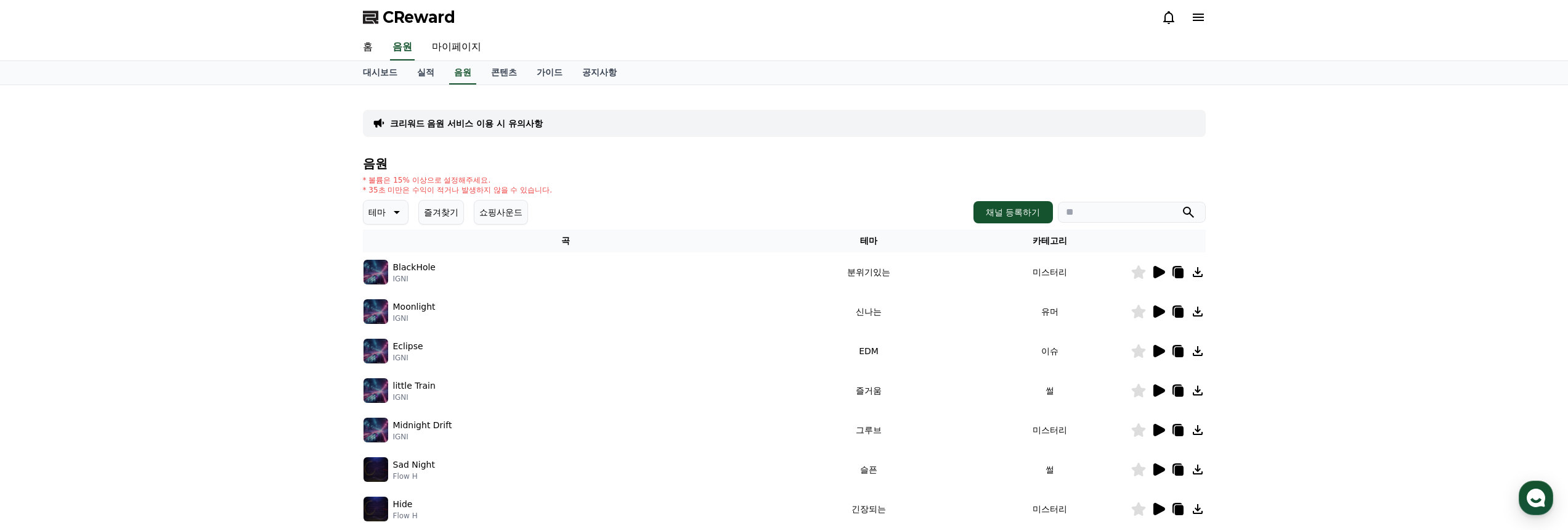
click at [398, 213] on icon at bounding box center [397, 212] width 6 height 3
click at [383, 249] on button "즐거움" at bounding box center [382, 257] width 36 height 27
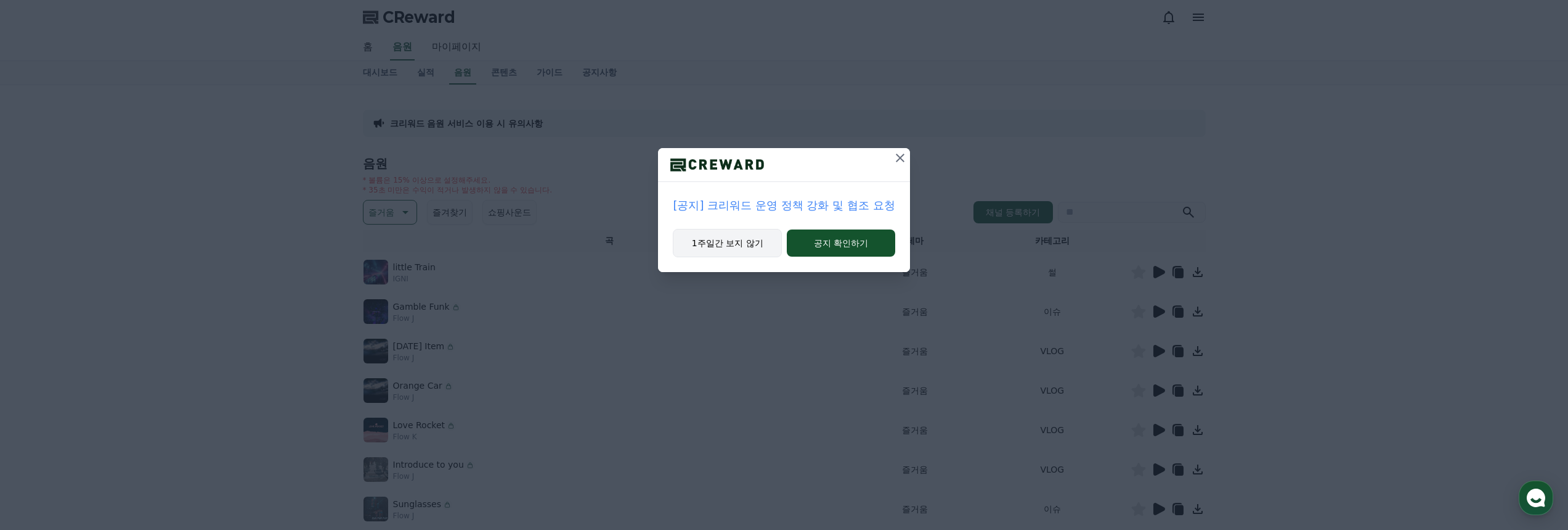
click at [732, 244] on button "1주일간 보지 않기" at bounding box center [728, 243] width 109 height 29
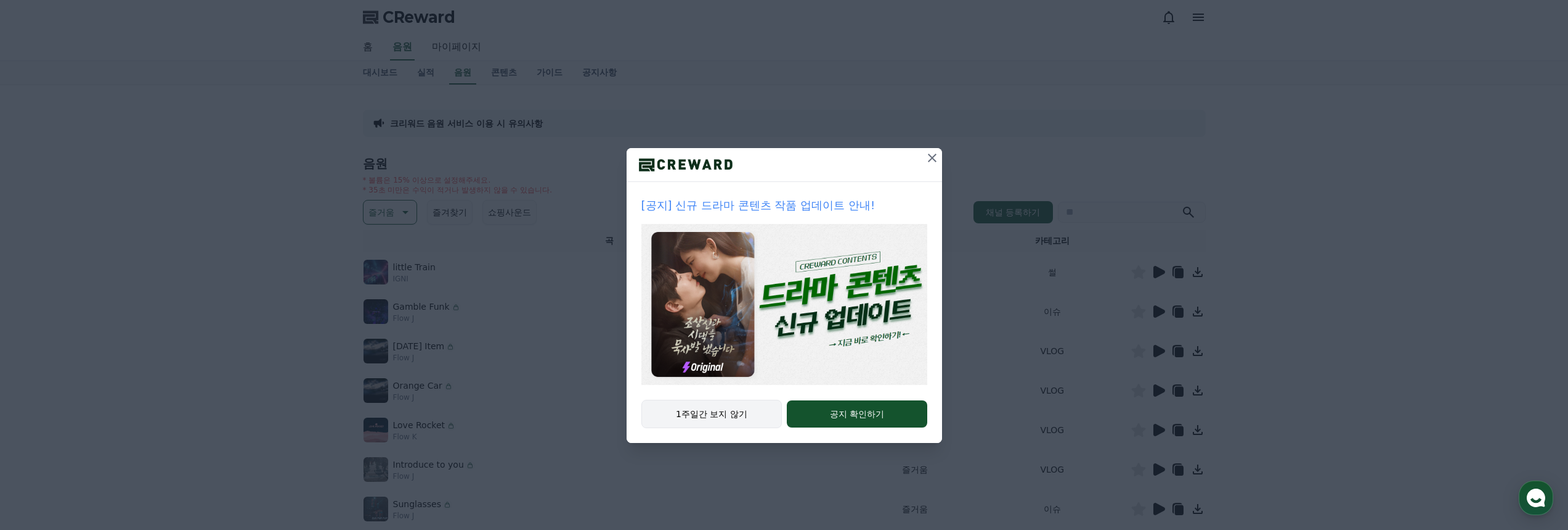
click at [741, 410] on button "1주일간 보지 않기" at bounding box center [712, 413] width 141 height 29
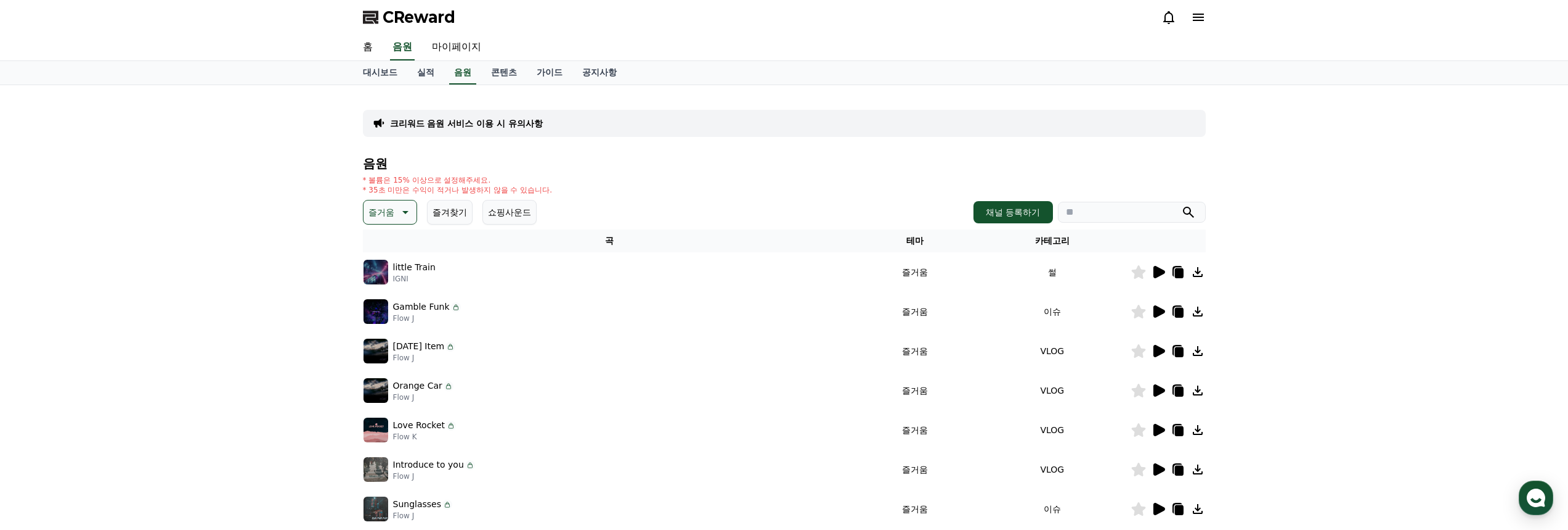
click at [1155, 270] on icon at bounding box center [1159, 272] width 12 height 12
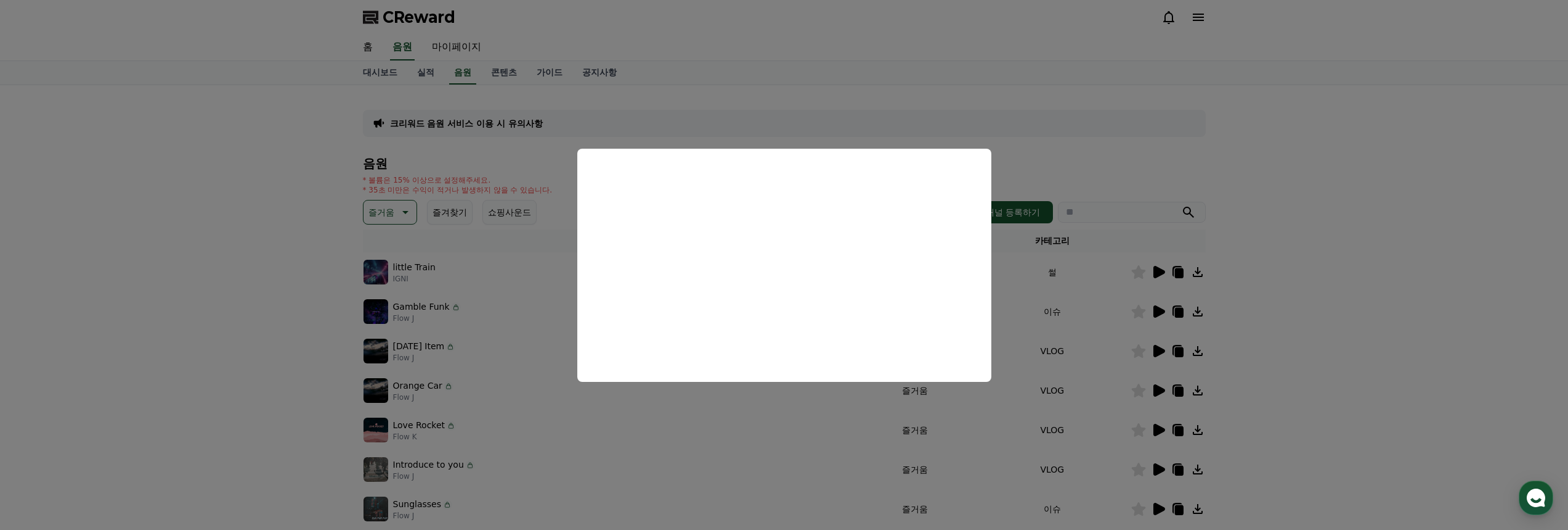
click at [1156, 311] on button "close modal" at bounding box center [784, 265] width 1568 height 530
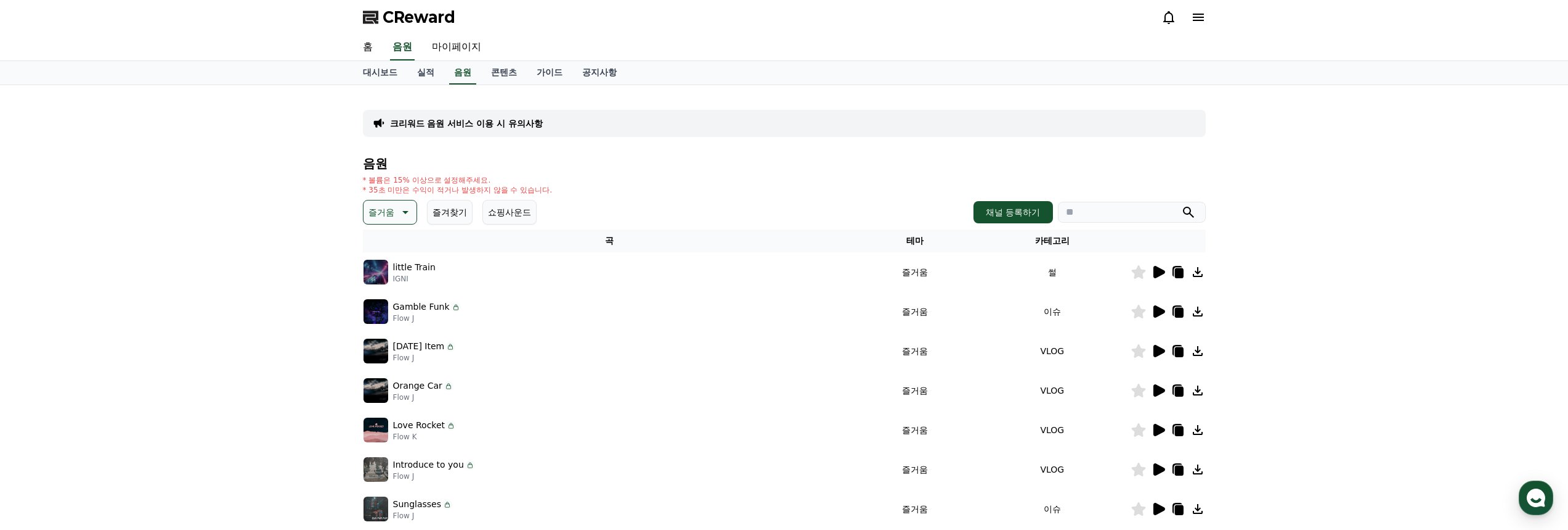
click at [1159, 311] on icon at bounding box center [1159, 311] width 12 height 12
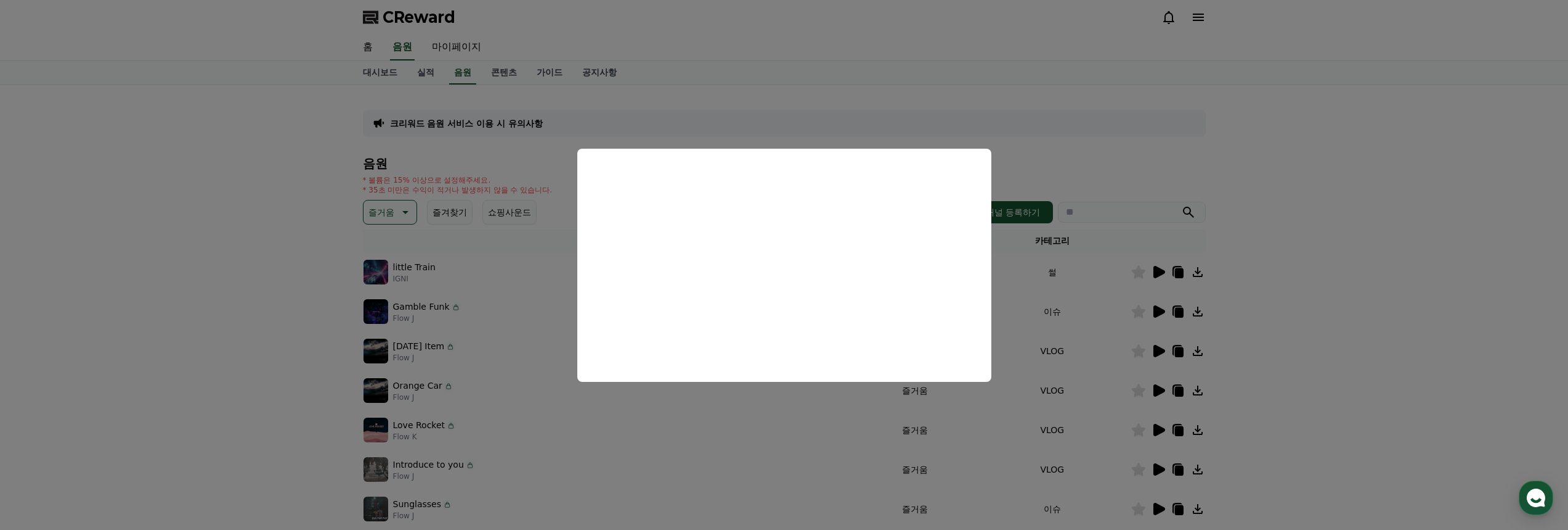
click at [1374, 294] on button "close modal" at bounding box center [784, 265] width 1568 height 530
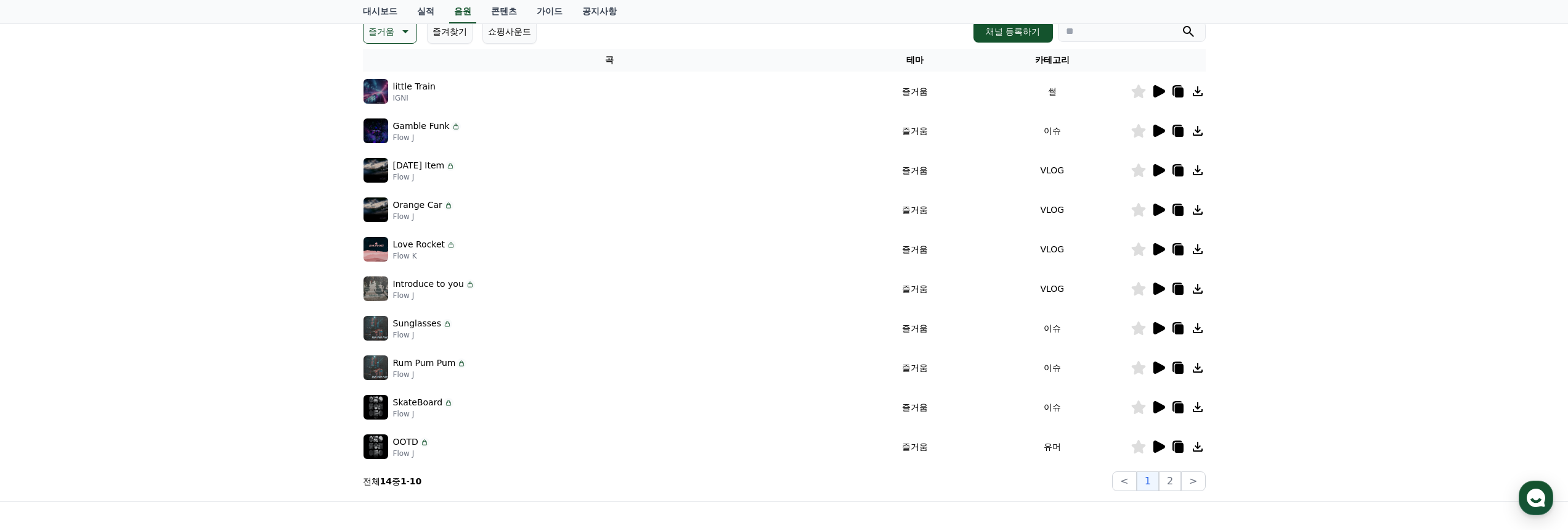
scroll to position [185, 0]
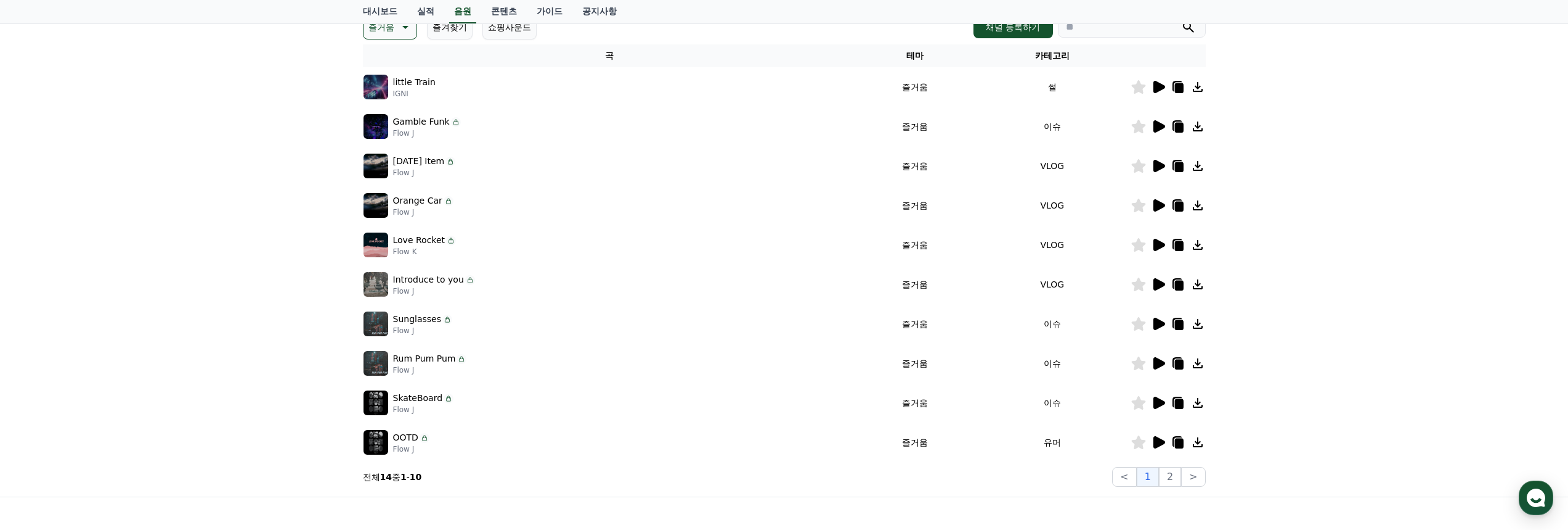
click at [1159, 322] on icon at bounding box center [1159, 324] width 12 height 12
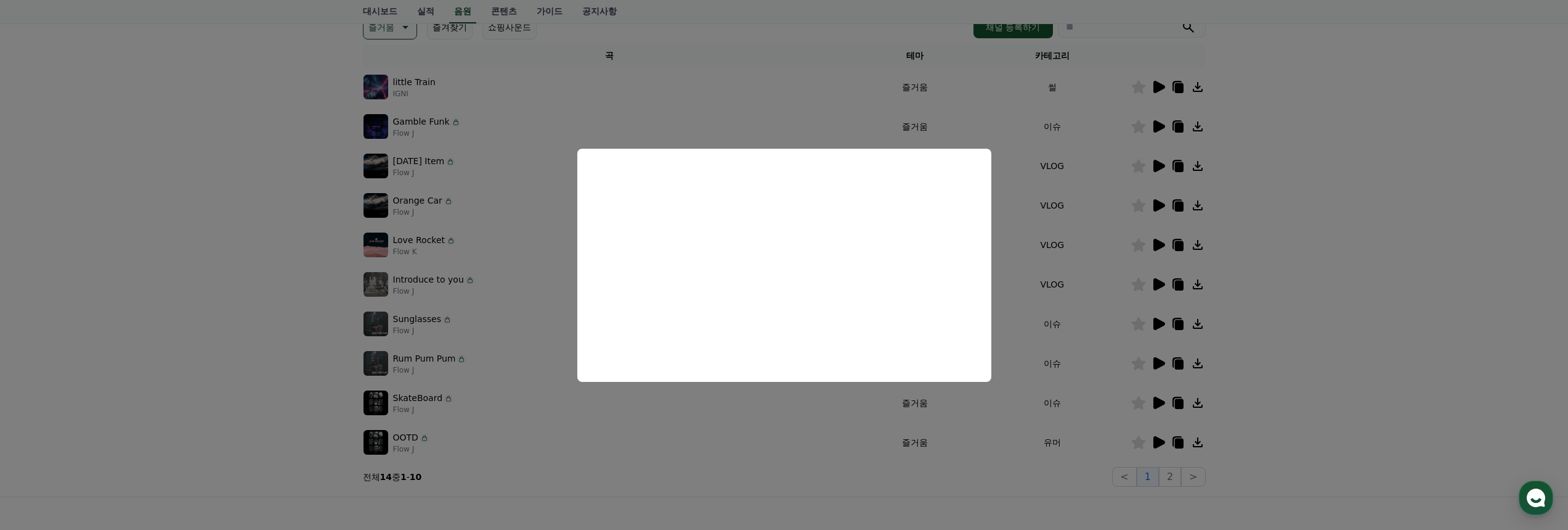
click at [1141, 362] on button "close modal" at bounding box center [784, 265] width 1568 height 530
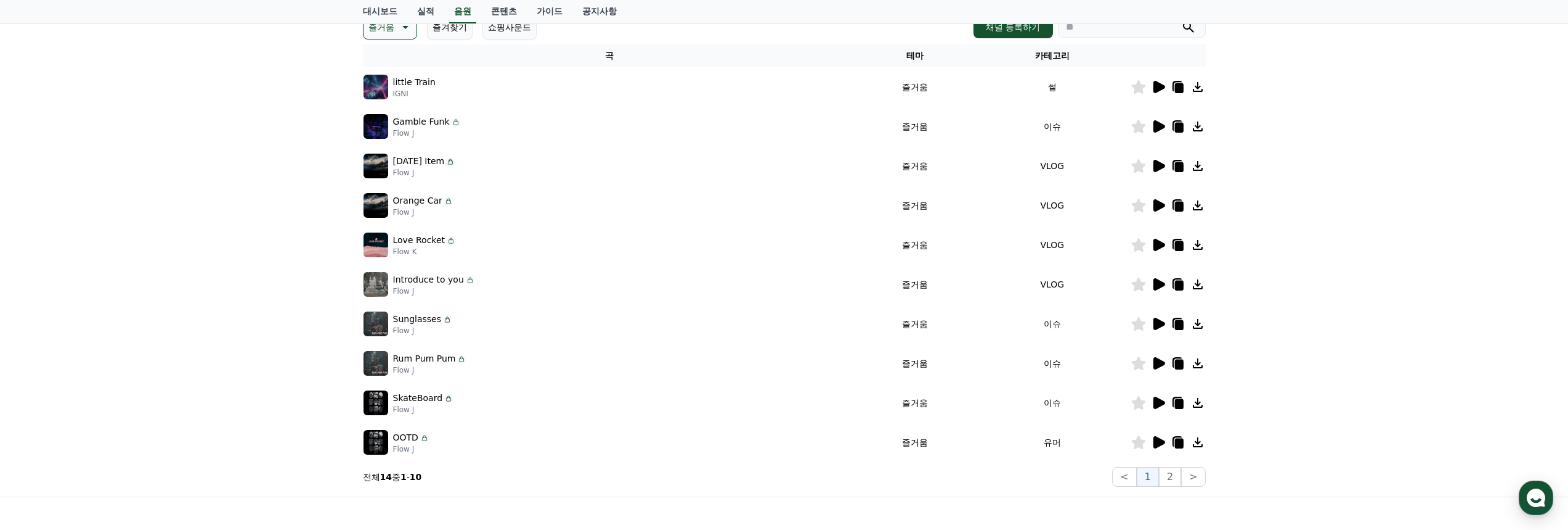
click at [1153, 439] on icon at bounding box center [1159, 442] width 15 height 15
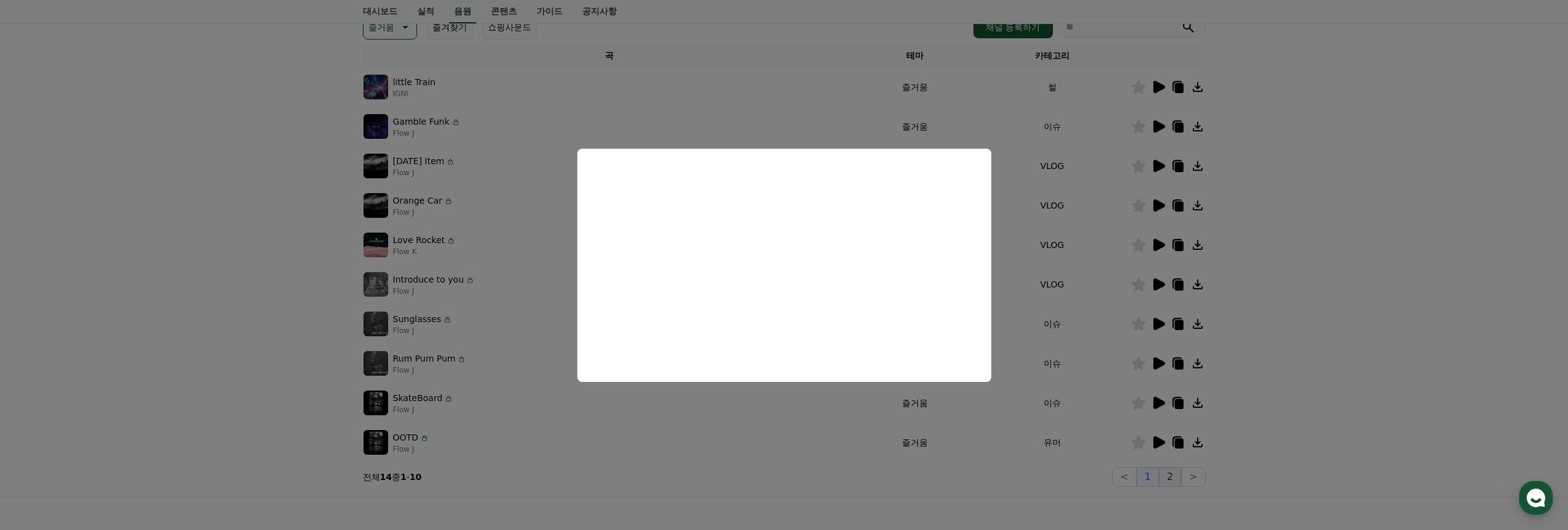
drag, startPoint x: 1176, startPoint y: 500, endPoint x: 1171, endPoint y: 482, distance: 18.7
click at [1174, 498] on button "close modal" at bounding box center [784, 265] width 1568 height 530
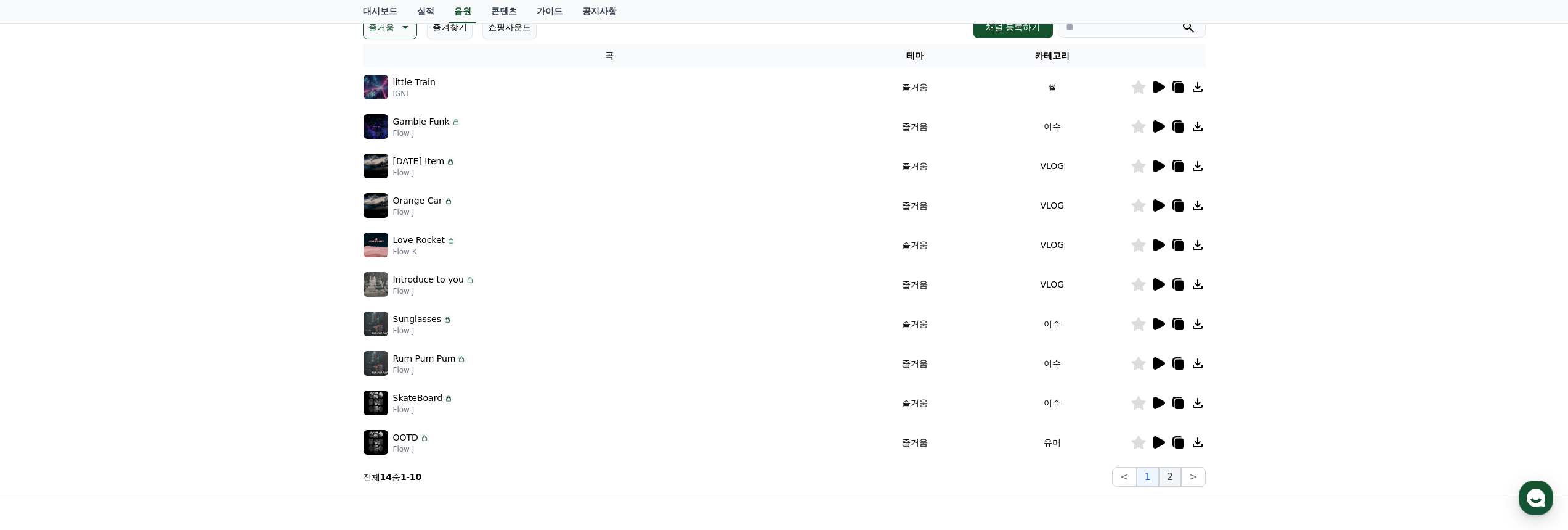
click at [1171, 480] on button "2" at bounding box center [1170, 476] width 22 height 20
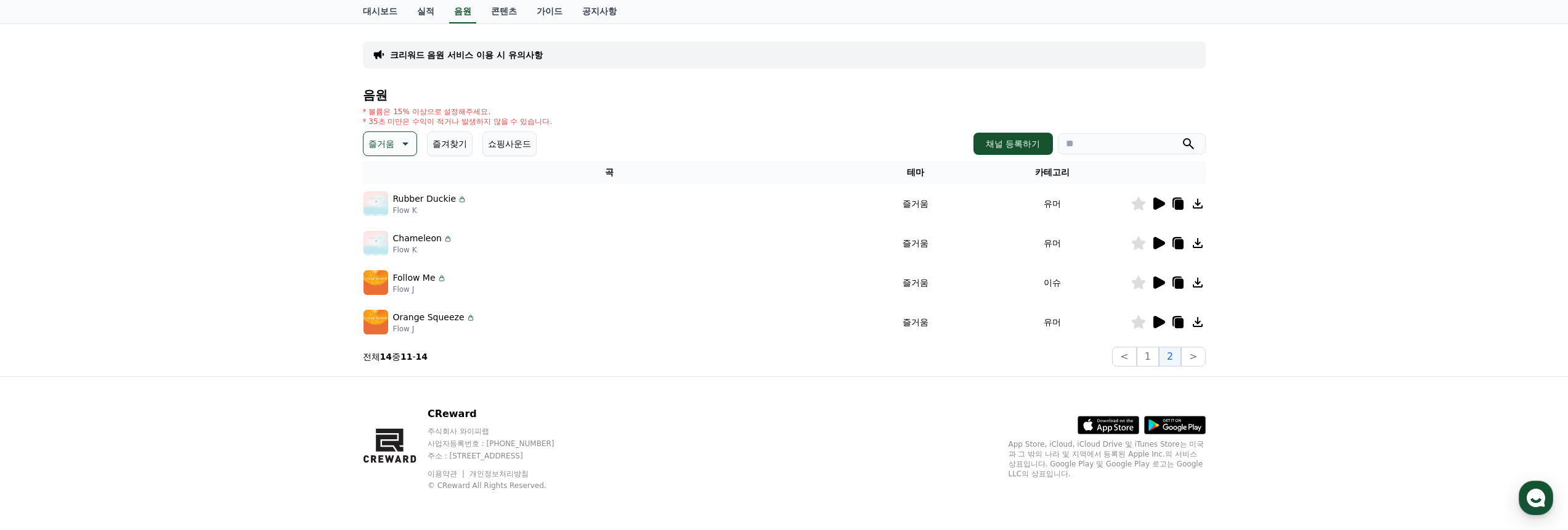
scroll to position [68, 0]
click at [1157, 200] on icon at bounding box center [1159, 203] width 12 height 12
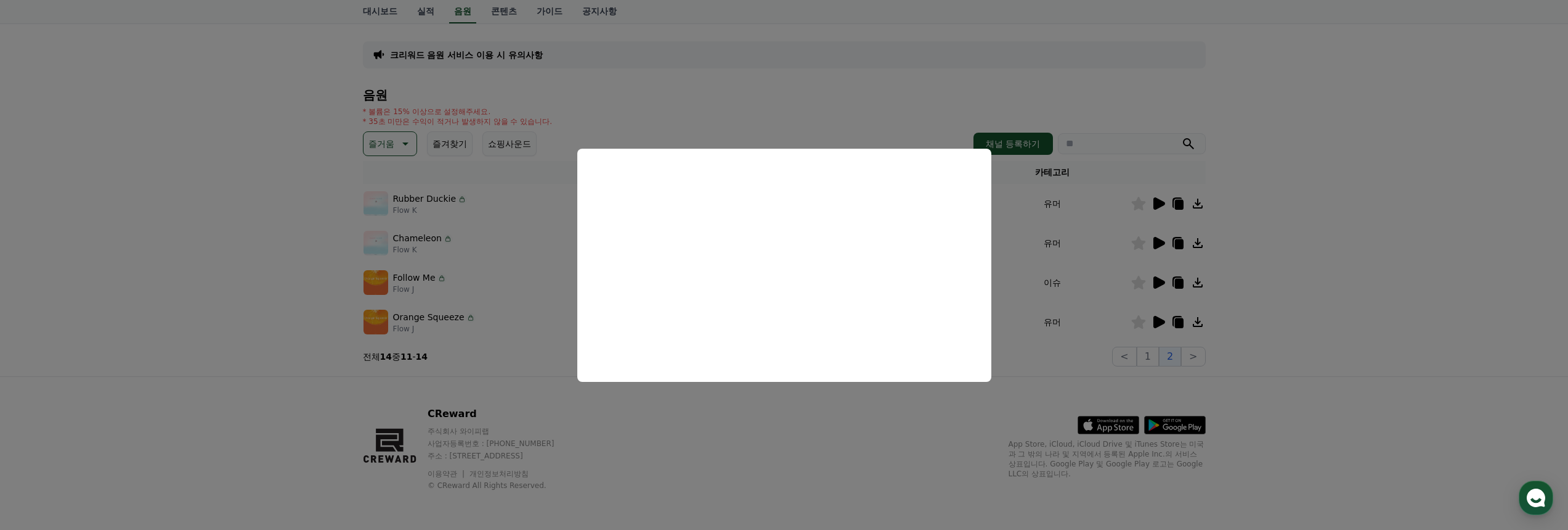
drag, startPoint x: 1352, startPoint y: 244, endPoint x: 1223, endPoint y: 244, distance: 129.0
click at [1351, 244] on button "close modal" at bounding box center [784, 265] width 1568 height 530
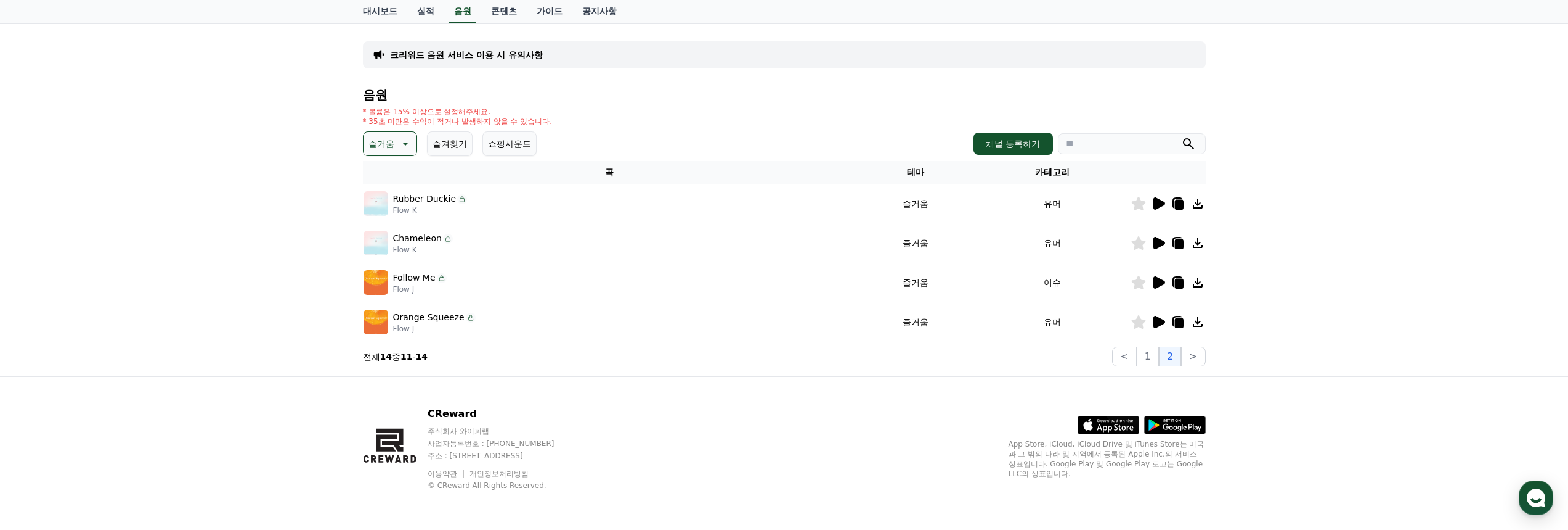
click at [1153, 242] on icon at bounding box center [1159, 243] width 15 height 15
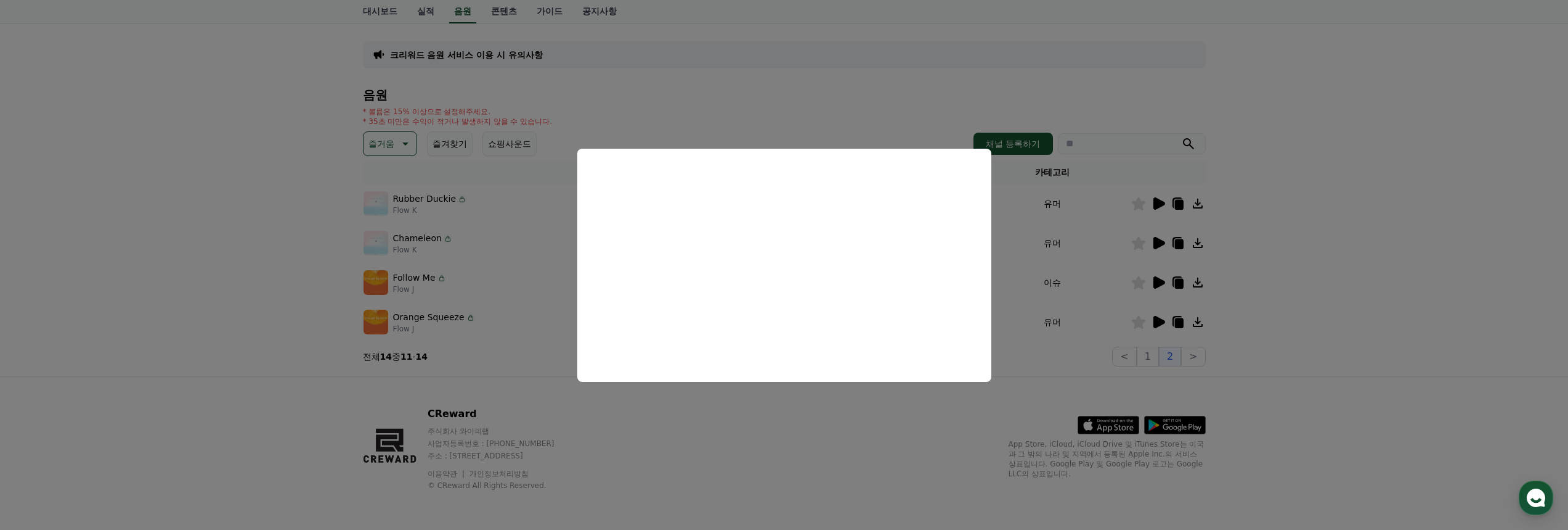
click at [1147, 286] on button "close modal" at bounding box center [784, 265] width 1568 height 530
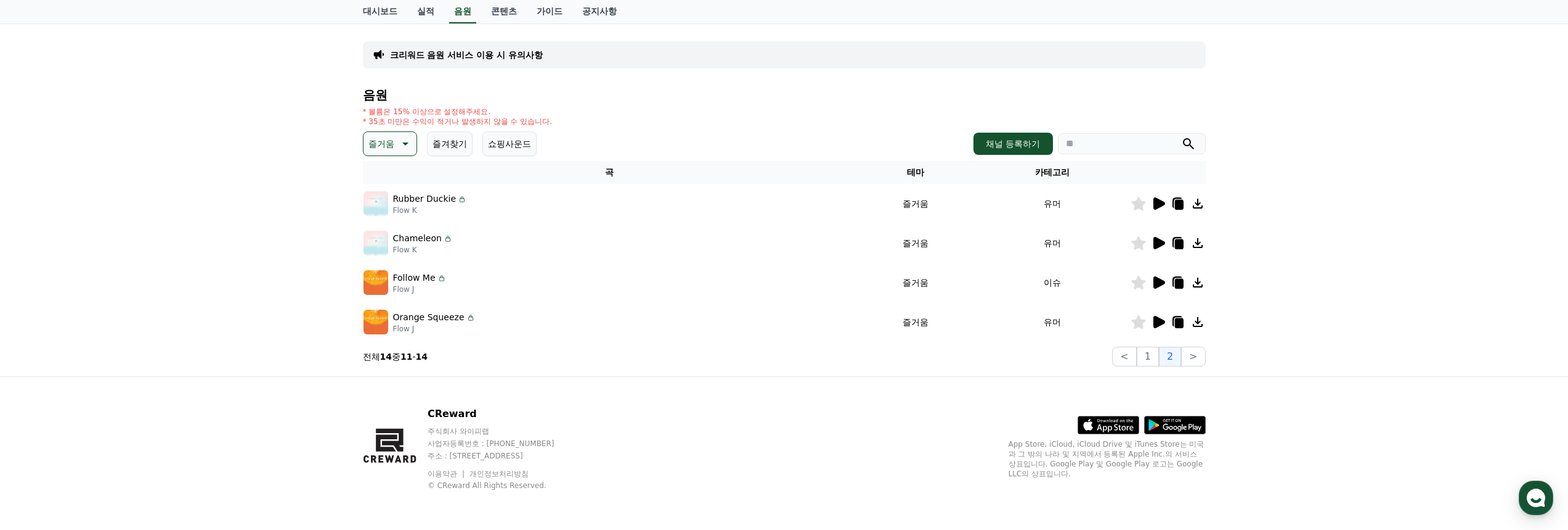
click at [1157, 283] on icon at bounding box center [1159, 282] width 12 height 12
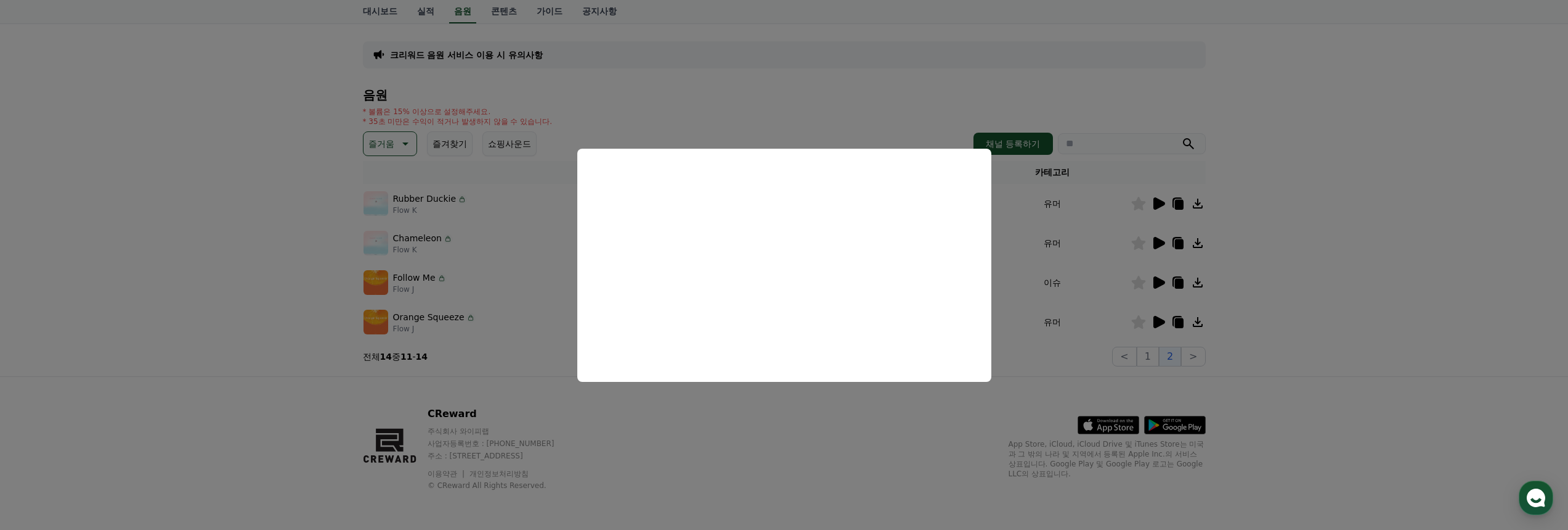
drag, startPoint x: 796, startPoint y: 426, endPoint x: 934, endPoint y: 407, distance: 139.3
click at [796, 426] on button "close modal" at bounding box center [784, 265] width 1568 height 530
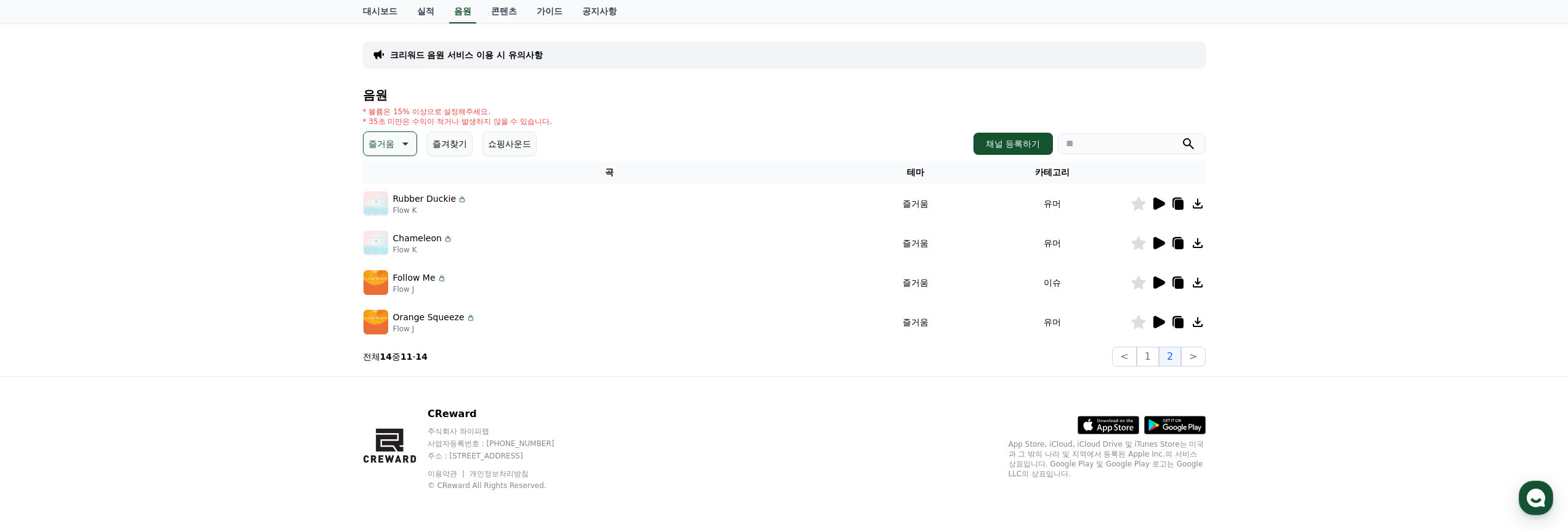
click at [1163, 319] on icon at bounding box center [1159, 322] width 15 height 15
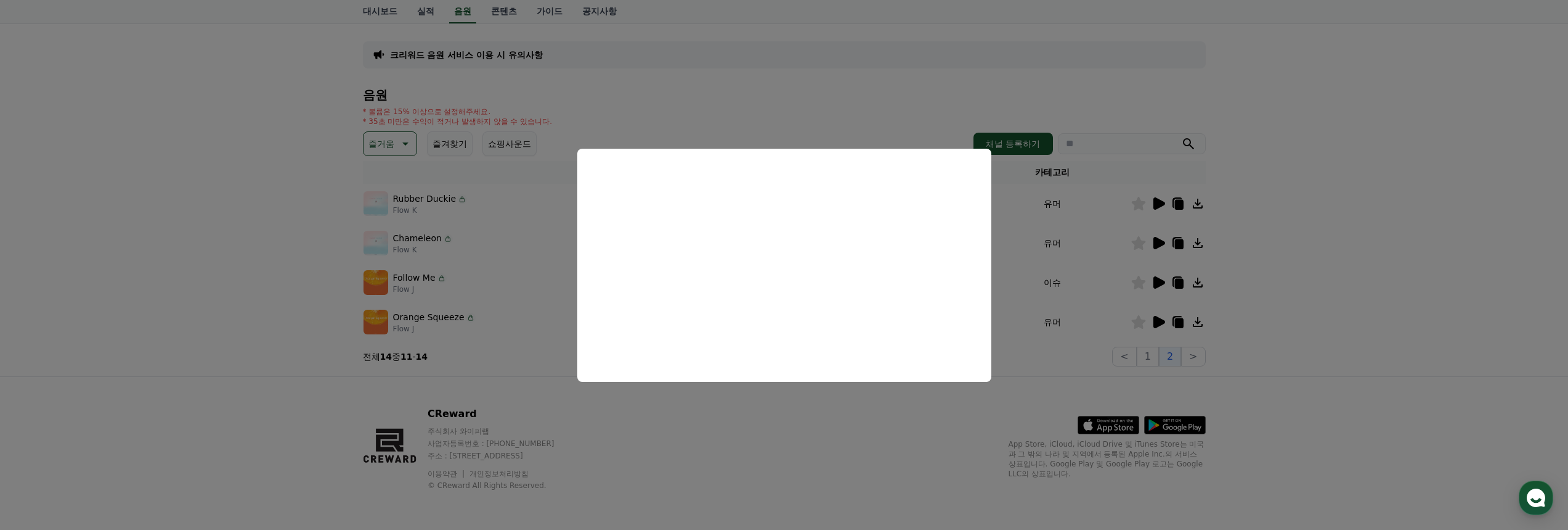
click at [658, 408] on button "close modal" at bounding box center [784, 265] width 1568 height 530
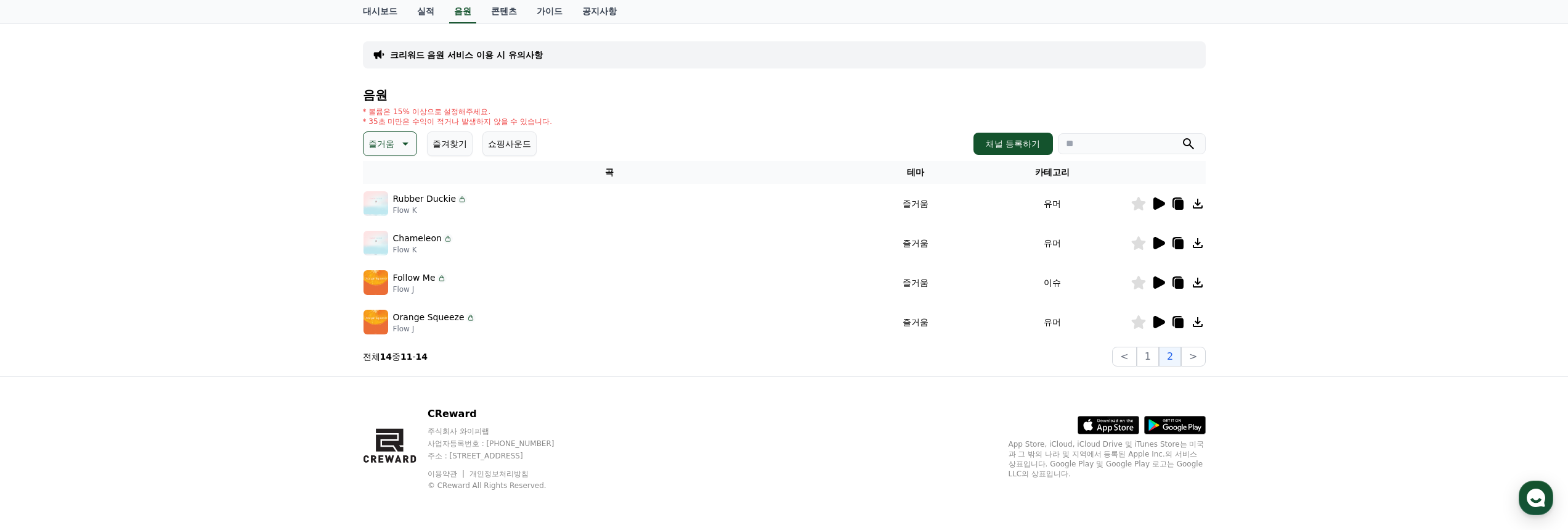
click at [399, 145] on icon at bounding box center [404, 144] width 15 height 15
click at [392, 196] on button "귀여운" at bounding box center [382, 196] width 36 height 27
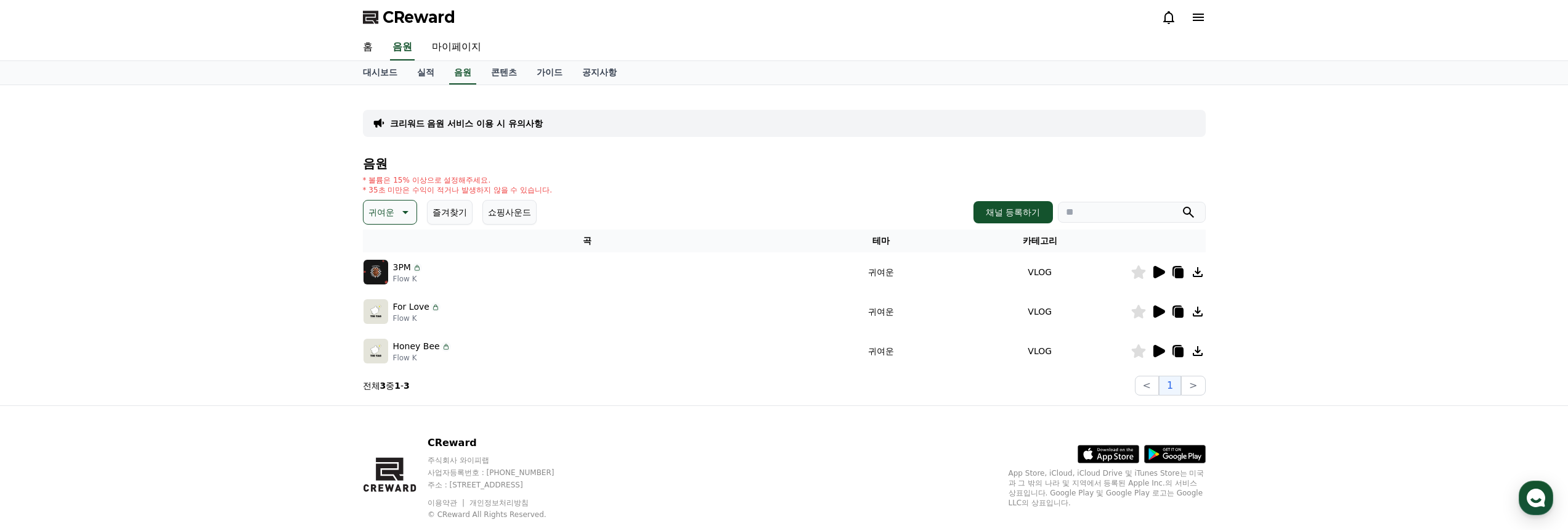
click at [1153, 349] on icon at bounding box center [1159, 351] width 15 height 15
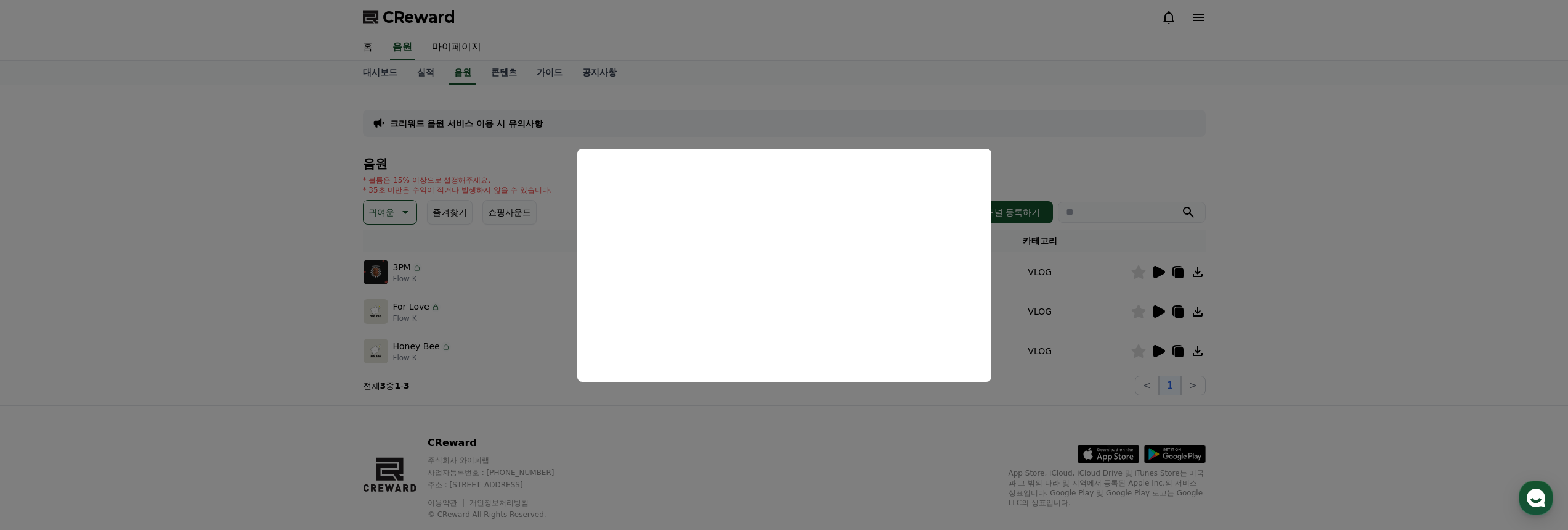
click at [1159, 316] on button "close modal" at bounding box center [784, 265] width 1568 height 530
click at [1159, 309] on icon at bounding box center [1159, 311] width 12 height 12
click at [1159, 271] on button "close modal" at bounding box center [784, 265] width 1568 height 530
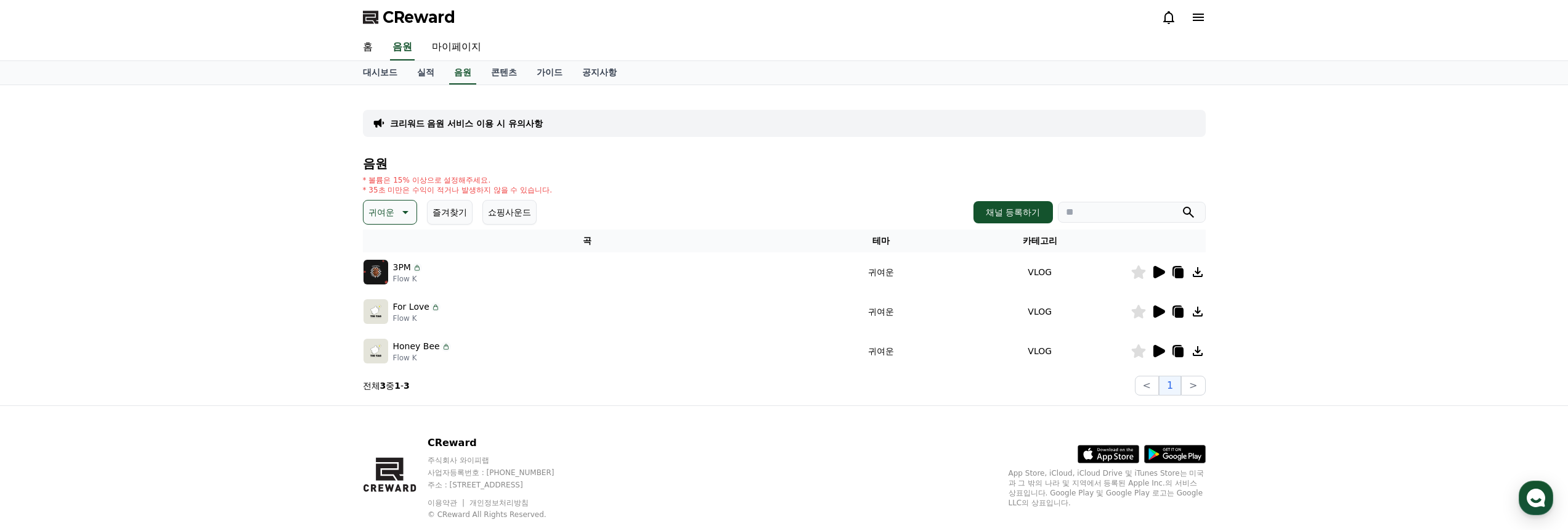
click at [1159, 272] on icon at bounding box center [1159, 272] width 12 height 12
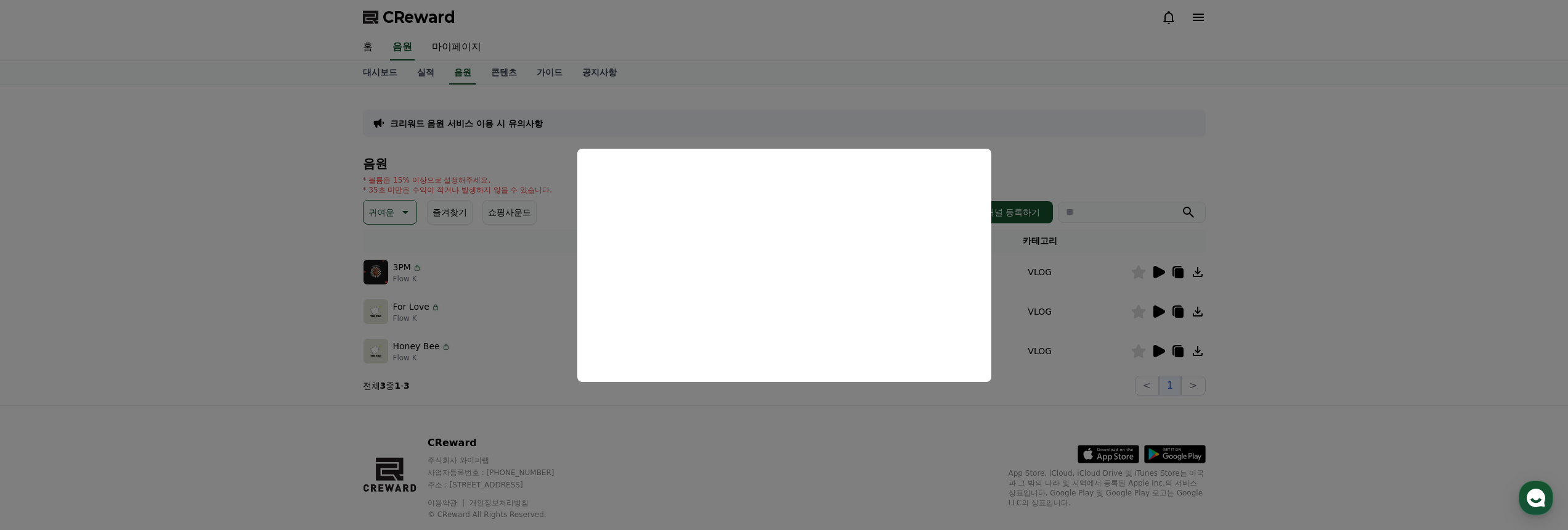
click at [525, 172] on button "close modal" at bounding box center [784, 265] width 1568 height 530
click at [376, 210] on p "귀여운" at bounding box center [381, 212] width 26 height 18
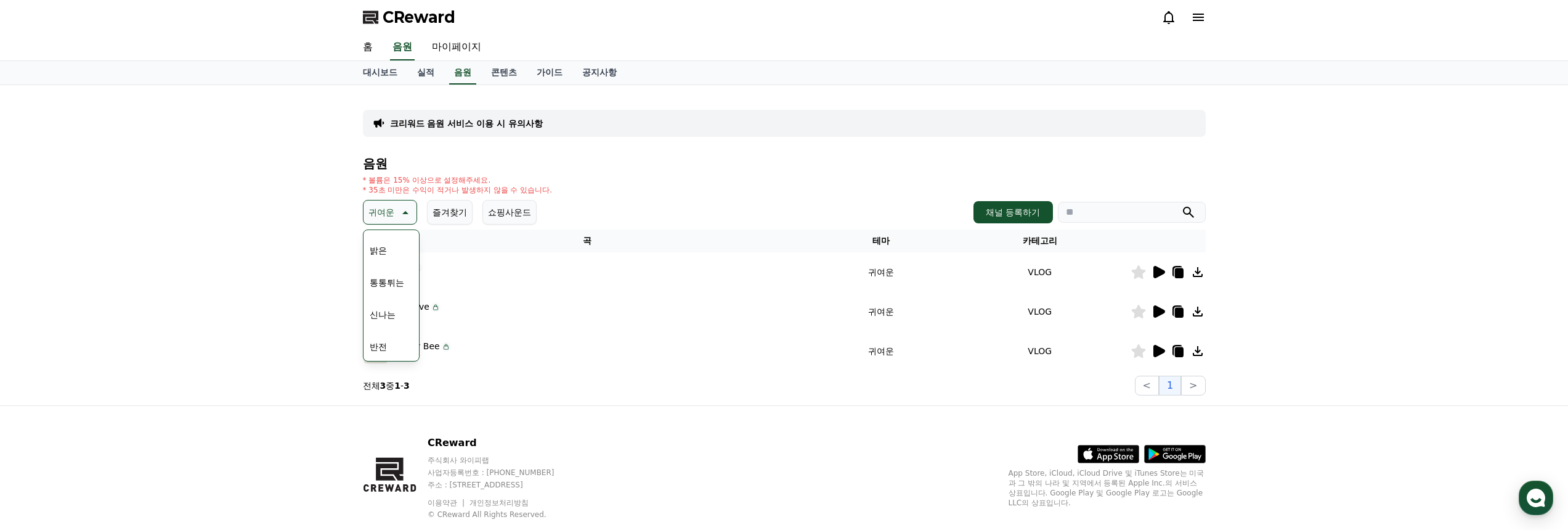
scroll to position [123, 0]
click at [386, 254] on button "밝은" at bounding box center [378, 250] width 27 height 27
click at [1154, 272] on icon at bounding box center [1159, 272] width 12 height 12
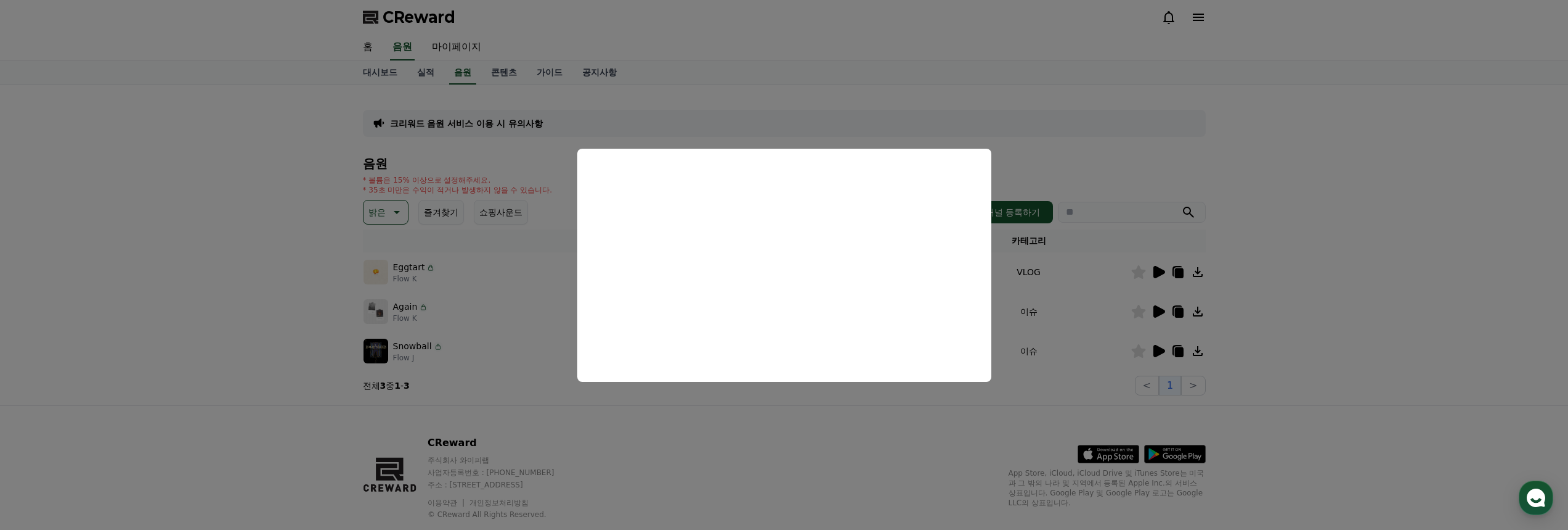
click at [1161, 311] on button "close modal" at bounding box center [784, 265] width 1568 height 530
click at [1157, 311] on icon at bounding box center [1159, 311] width 12 height 12
click at [1158, 349] on button "close modal" at bounding box center [784, 265] width 1568 height 530
click at [1158, 352] on icon at bounding box center [1159, 351] width 12 height 12
click at [656, 423] on button "close modal" at bounding box center [784, 265] width 1568 height 530
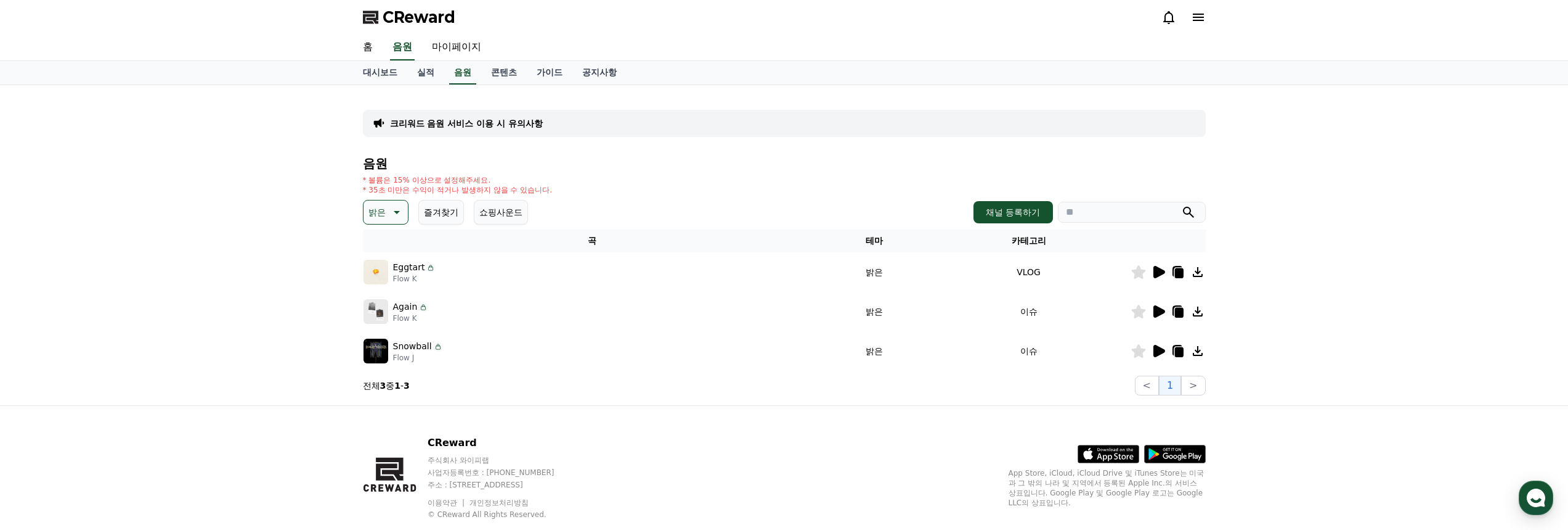
click at [1177, 354] on icon at bounding box center [1179, 352] width 9 height 10
